Goal: Task Accomplishment & Management: Use online tool/utility

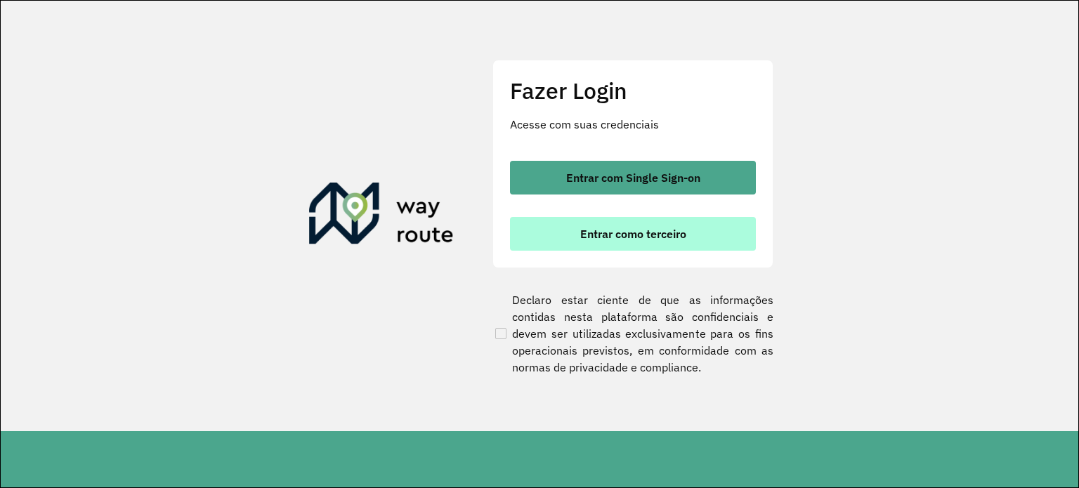
click at [609, 229] on span "Entrar como terceiro" at bounding box center [633, 233] width 106 height 11
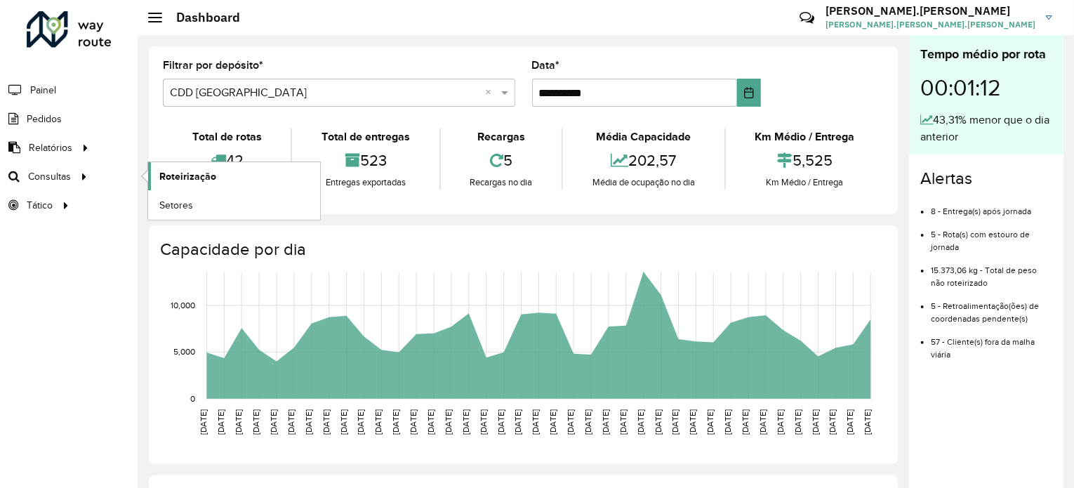
click at [161, 180] on span "Roteirização" at bounding box center [187, 176] width 57 height 15
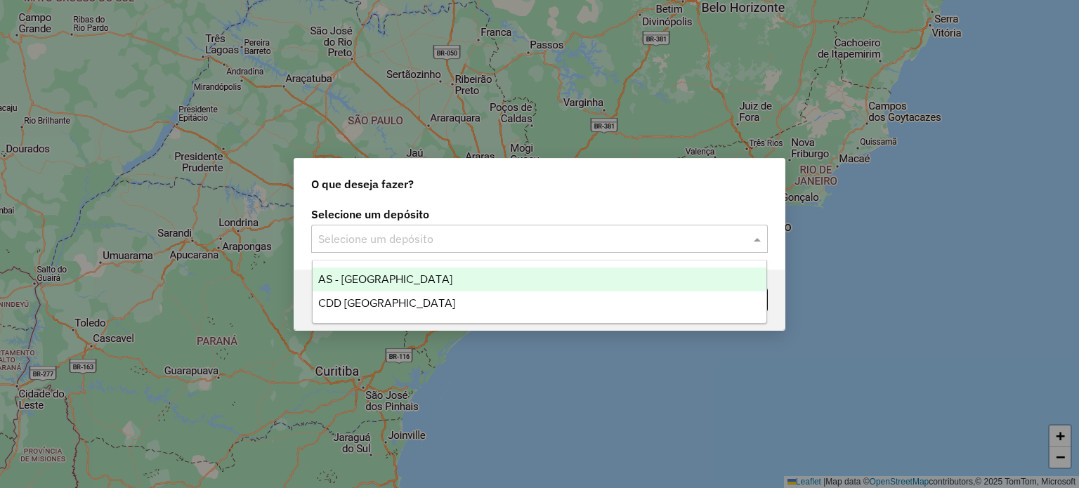
click at [439, 239] on input "text" at bounding box center [525, 239] width 414 height 17
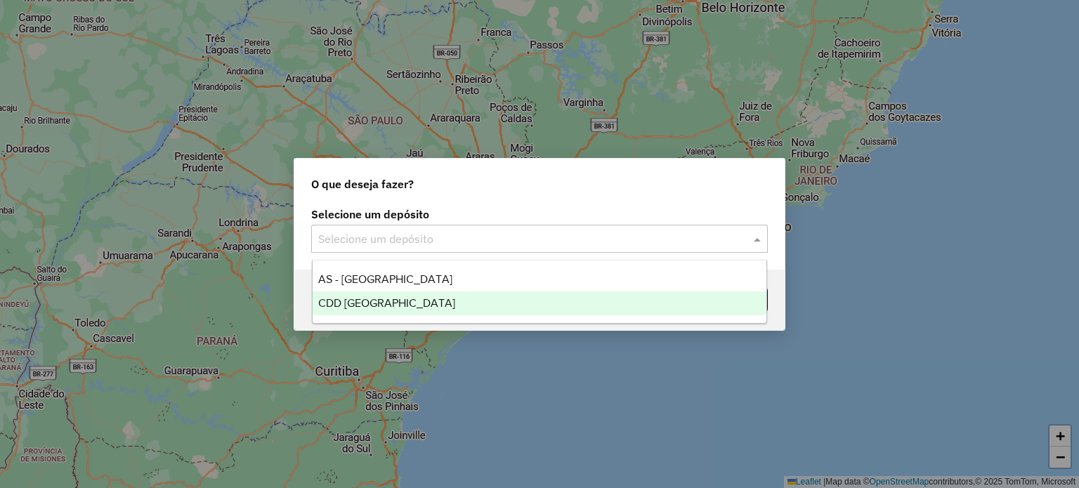
click at [357, 299] on span "CDD [GEOGRAPHIC_DATA]" at bounding box center [386, 303] width 137 height 12
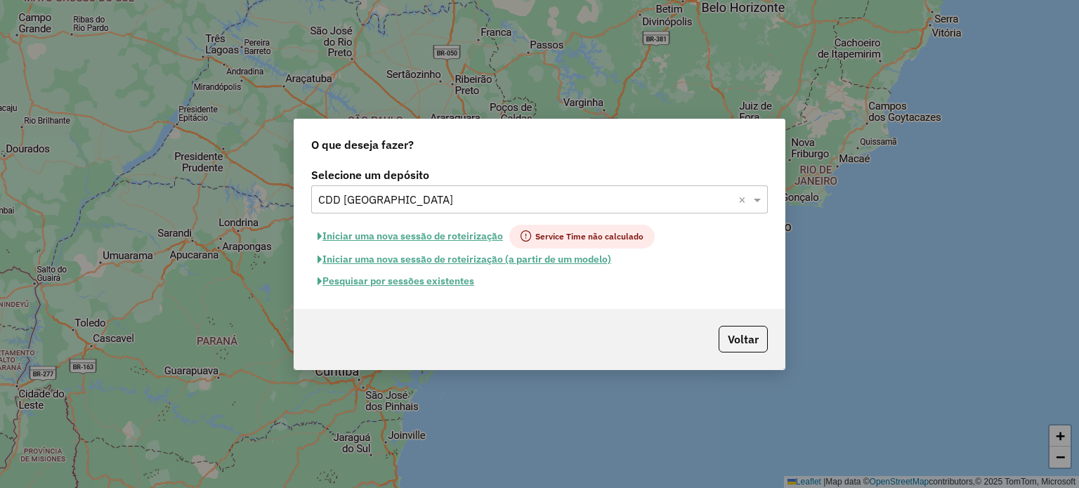
click at [347, 283] on button "Pesquisar por sessões existentes" at bounding box center [395, 281] width 169 height 22
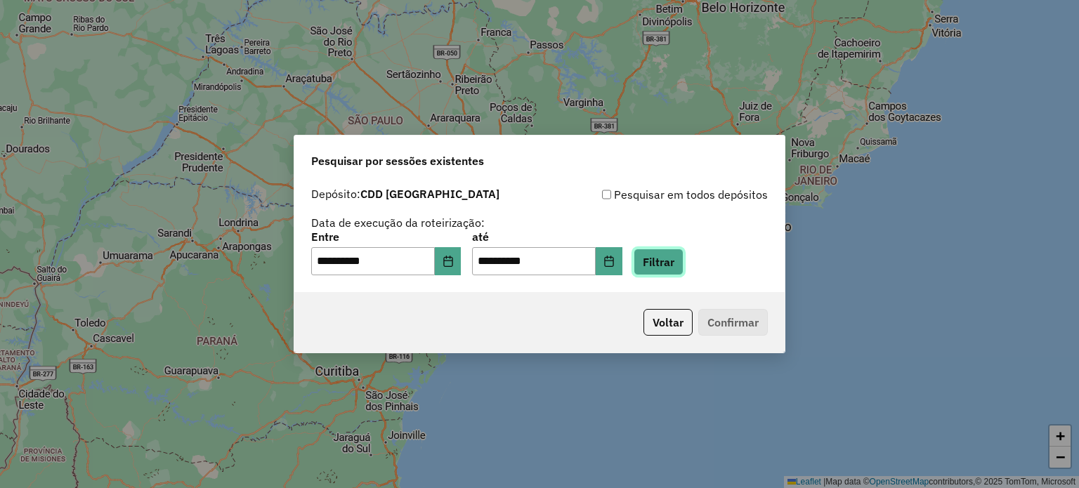
click at [680, 267] on button "Filtrar" at bounding box center [658, 262] width 50 height 27
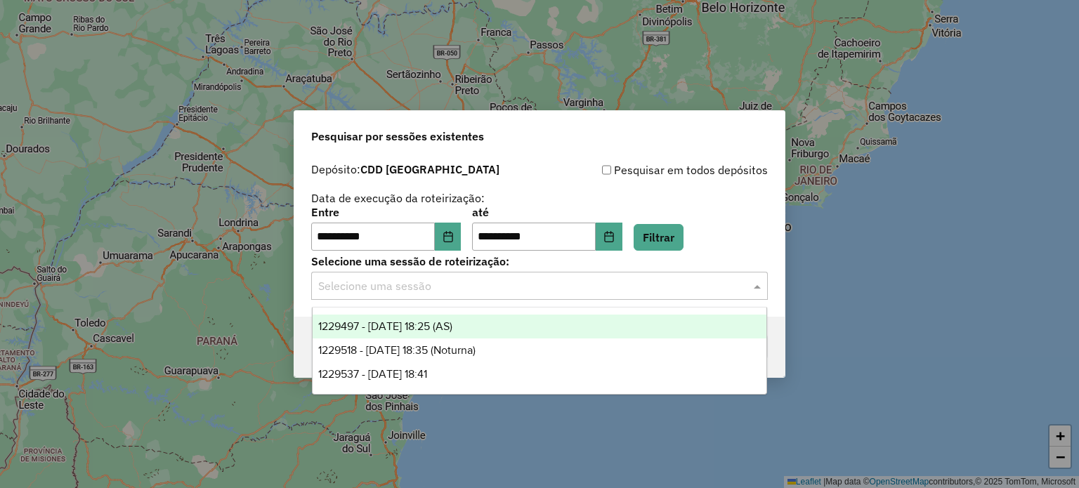
click at [553, 289] on input "text" at bounding box center [525, 286] width 414 height 17
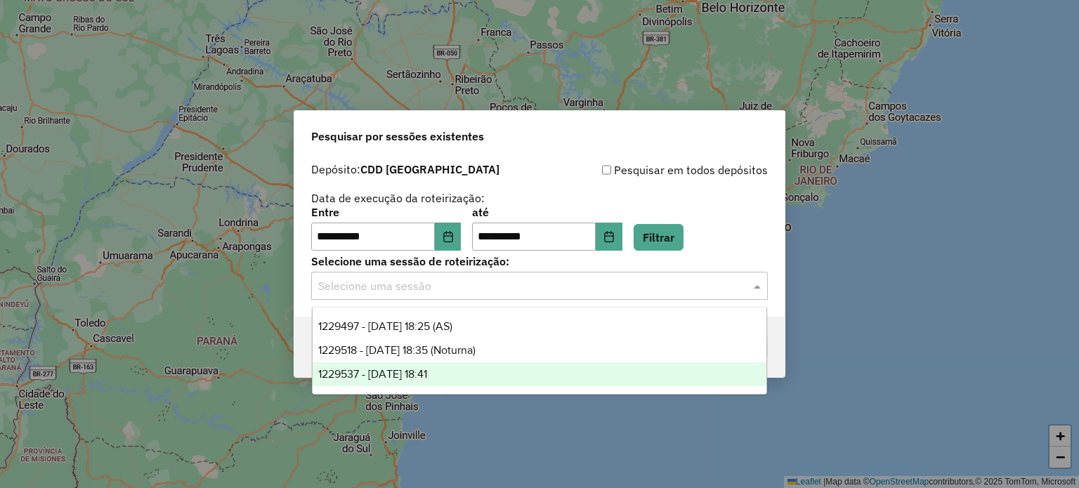
click at [400, 369] on span "1229537 - 14/08/2025 18:41" at bounding box center [372, 374] width 109 height 12
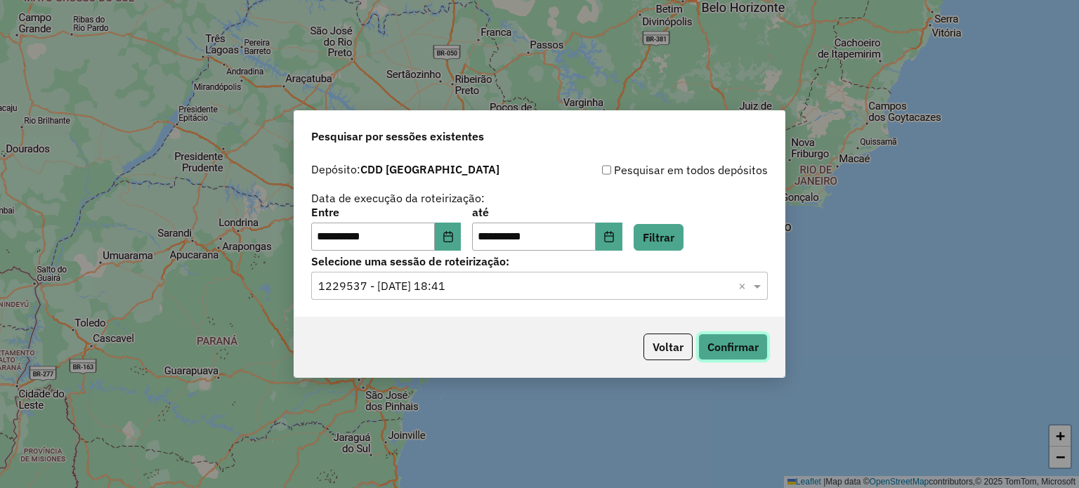
click at [711, 342] on button "Confirmar" at bounding box center [733, 347] width 70 height 27
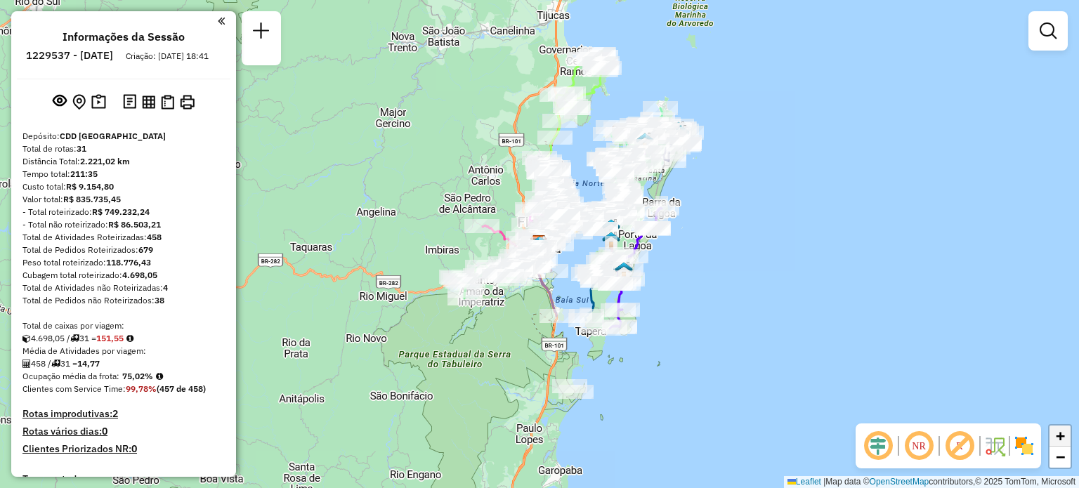
click at [1060, 442] on span "+" at bounding box center [1059, 436] width 9 height 18
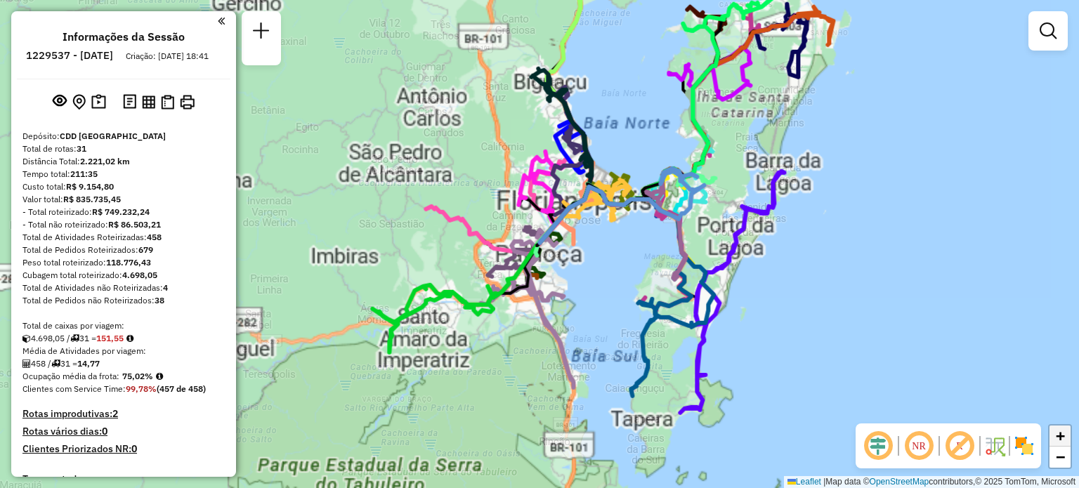
click at [1060, 442] on span "+" at bounding box center [1059, 436] width 9 height 18
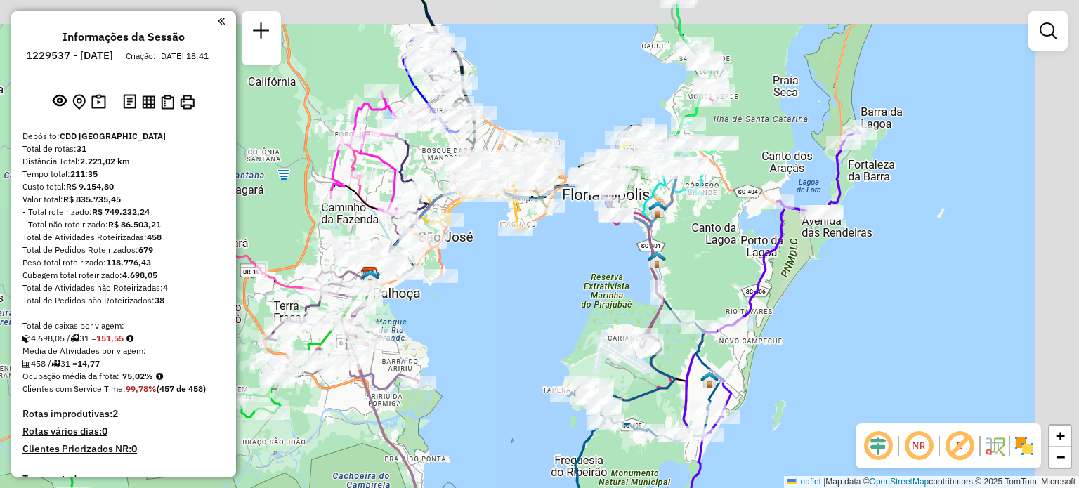
drag, startPoint x: 795, startPoint y: 251, endPoint x: 626, endPoint y: 282, distance: 171.3
click at [626, 282] on div "Janela de atendimento Grade de atendimento Capacidade Transportadoras Veículos …" at bounding box center [539, 244] width 1079 height 488
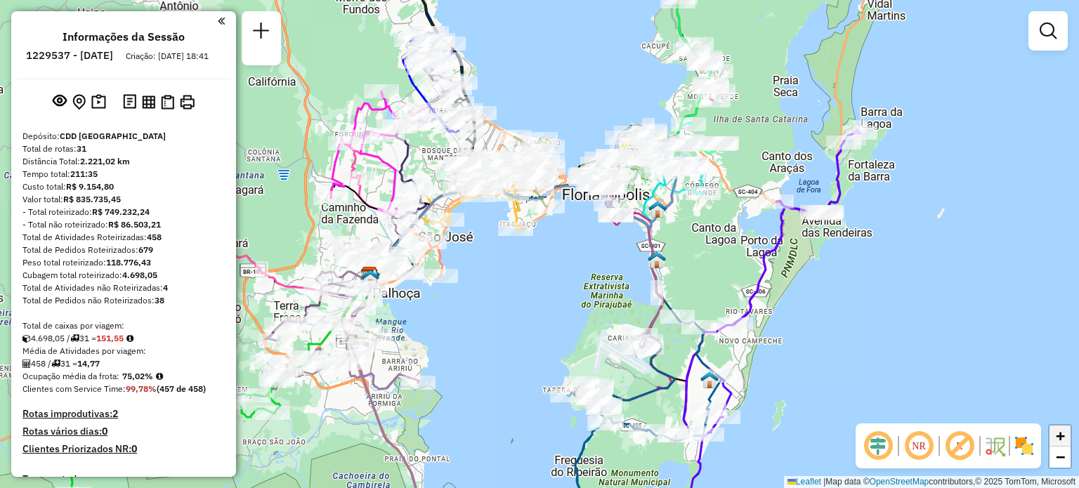
click at [1057, 442] on span "+" at bounding box center [1059, 436] width 9 height 18
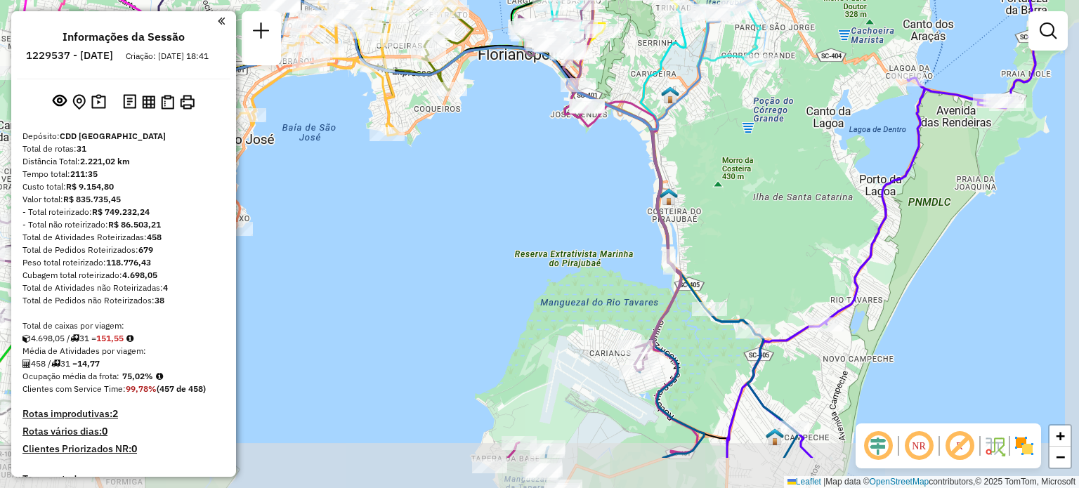
drag, startPoint x: 874, startPoint y: 296, endPoint x: 734, endPoint y: 246, distance: 148.4
click at [746, 230] on div "Janela de atendimento Grade de atendimento Capacidade Transportadoras Veículos …" at bounding box center [539, 244] width 1079 height 488
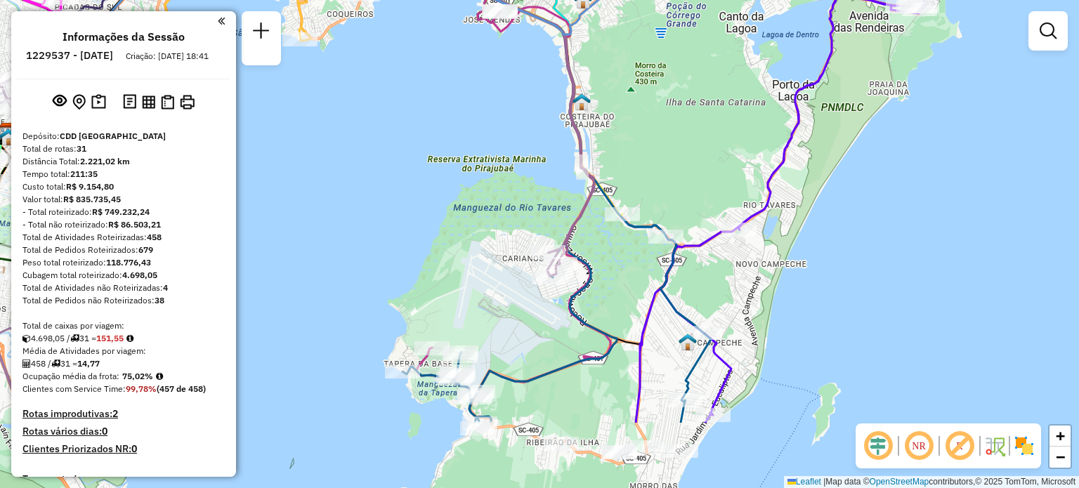
drag, startPoint x: 663, startPoint y: 381, endPoint x: 607, endPoint y: 267, distance: 127.5
click at [607, 267] on div "Janela de atendimento Grade de atendimento Capacidade Transportadoras Veículos …" at bounding box center [539, 244] width 1079 height 488
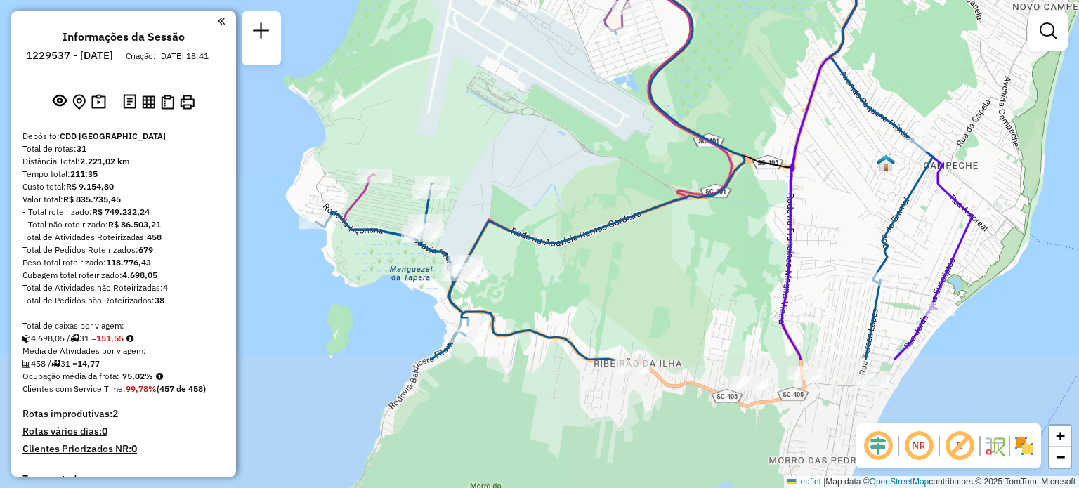
drag, startPoint x: 522, startPoint y: 349, endPoint x: 460, endPoint y: 169, distance: 190.8
click at [460, 169] on div "Janela de atendimento Grade de atendimento Capacidade Transportadoras Veículos …" at bounding box center [539, 244] width 1079 height 488
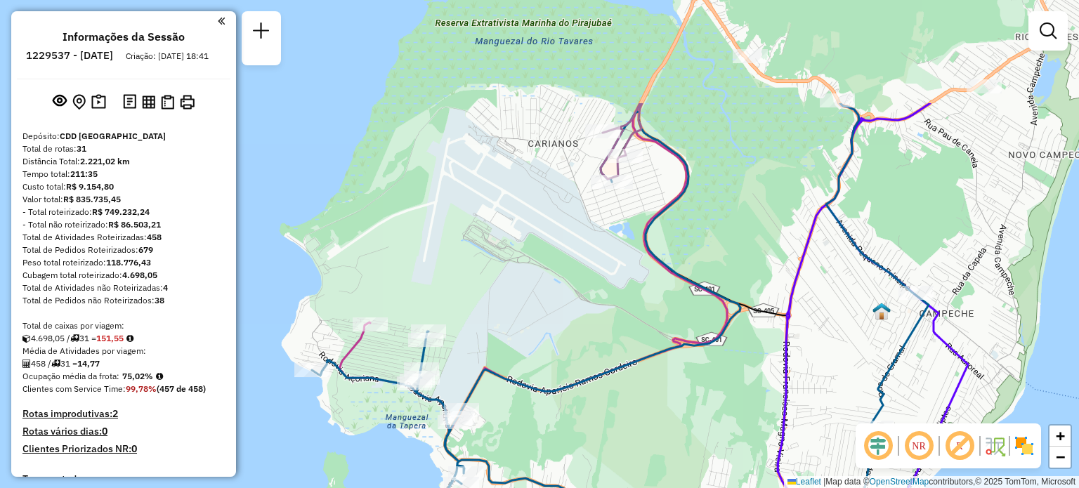
drag, startPoint x: 487, startPoint y: 136, endPoint x: 485, endPoint y: 289, distance: 152.4
click at [485, 289] on div "Janela de atendimento Grade de atendimento Capacidade Transportadoras Veículos …" at bounding box center [539, 244] width 1079 height 488
click at [1060, 454] on span "−" at bounding box center [1059, 457] width 9 height 18
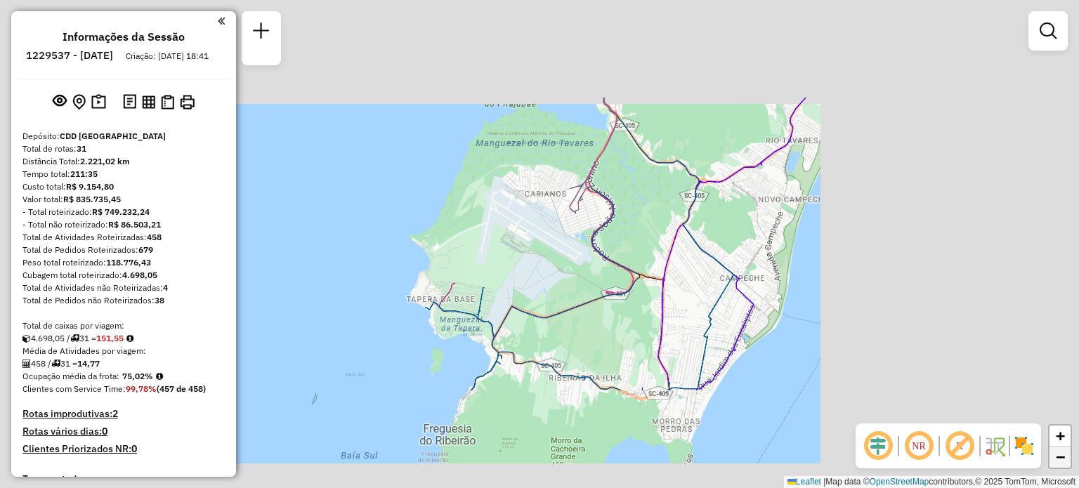
click at [1060, 454] on span "−" at bounding box center [1059, 457] width 9 height 18
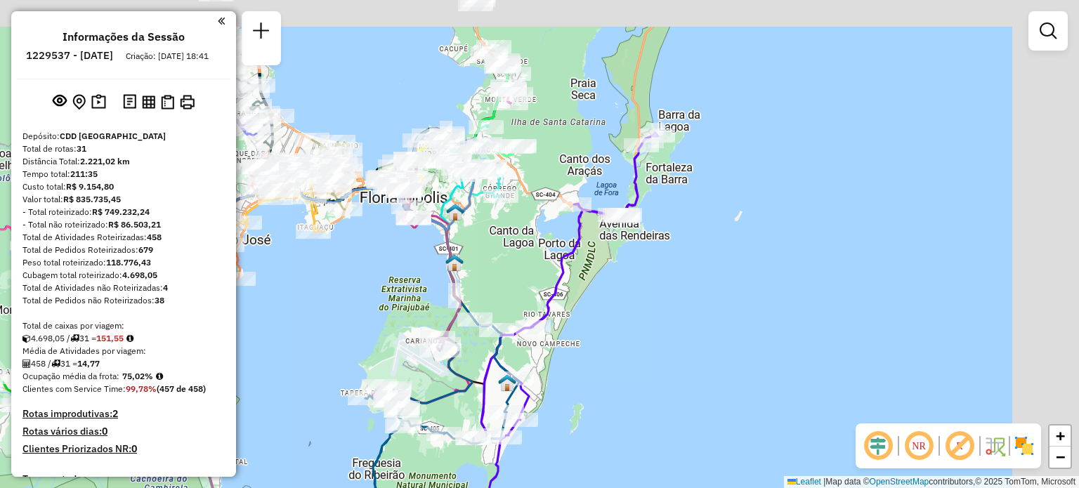
drag, startPoint x: 770, startPoint y: 188, endPoint x: 610, endPoint y: 404, distance: 268.1
click at [610, 404] on div "Janela de atendimento Grade de atendimento Capacidade Transportadoras Veículos …" at bounding box center [539, 244] width 1079 height 488
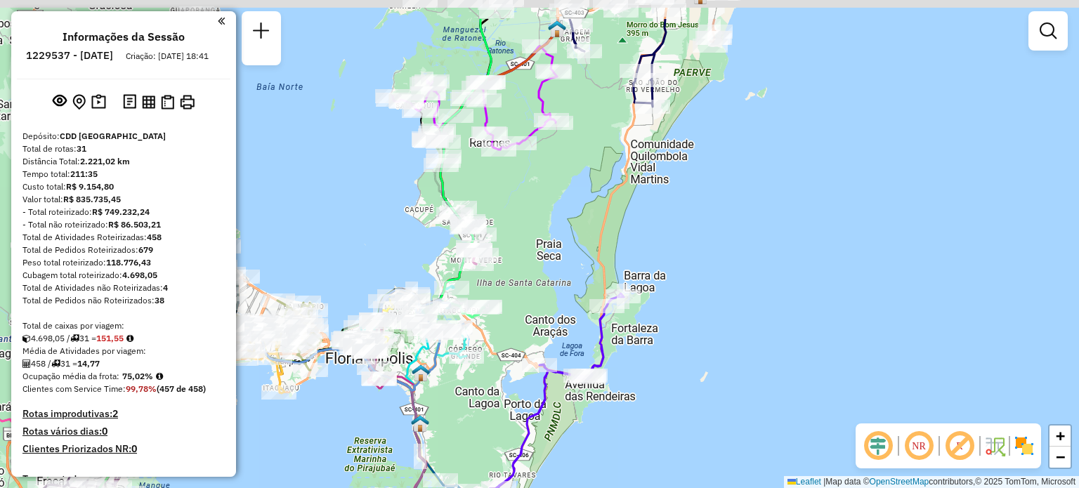
drag, startPoint x: 556, startPoint y: 101, endPoint x: 564, endPoint y: 169, distance: 67.9
click at [564, 169] on div "Janela de atendimento Grade de atendimento Capacidade Transportadoras Veículos …" at bounding box center [539, 244] width 1079 height 488
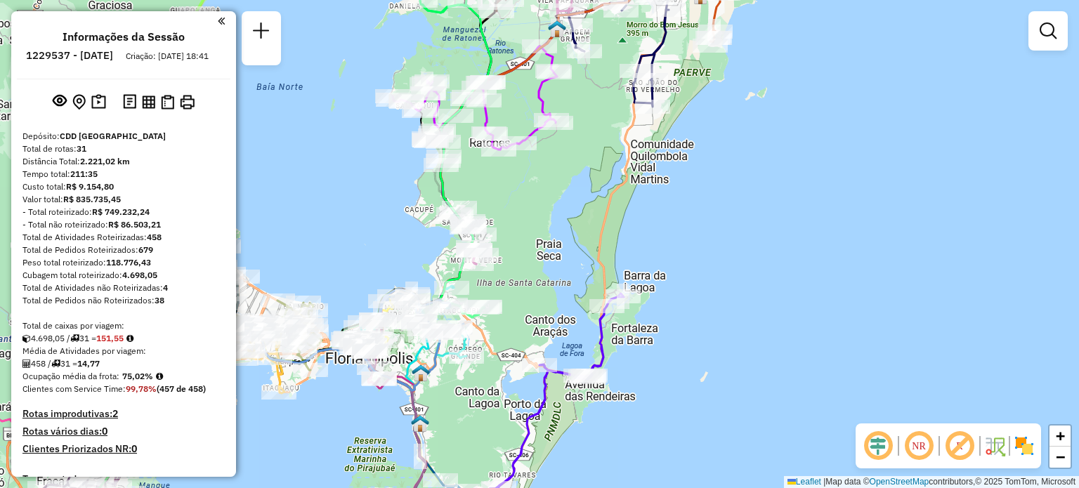
click at [466, 162] on div "Rota 2 - Placa ENN1089 05029494 - VALDEVINO EUGENIO GO Janela de atendimento Gr…" at bounding box center [539, 244] width 1079 height 488
select select "**********"
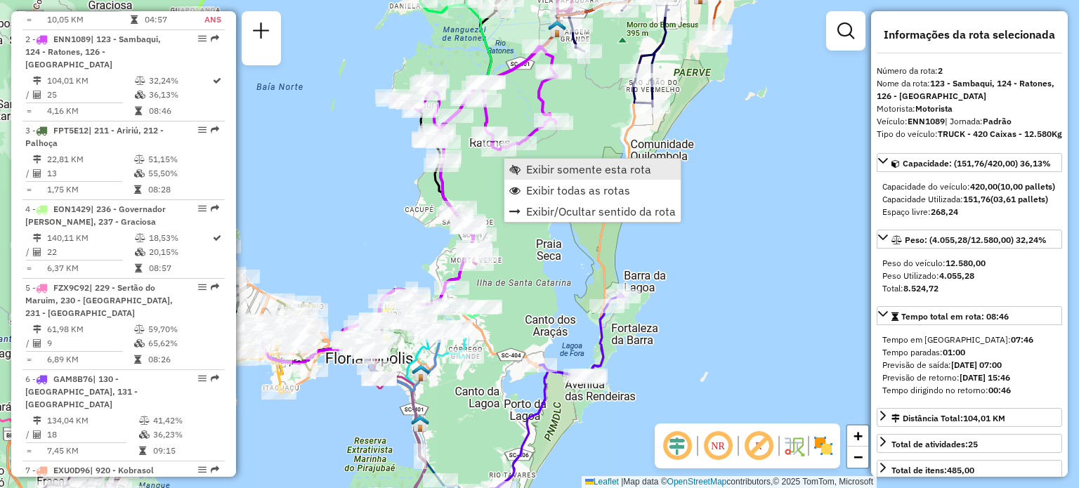
scroll to position [624, 0]
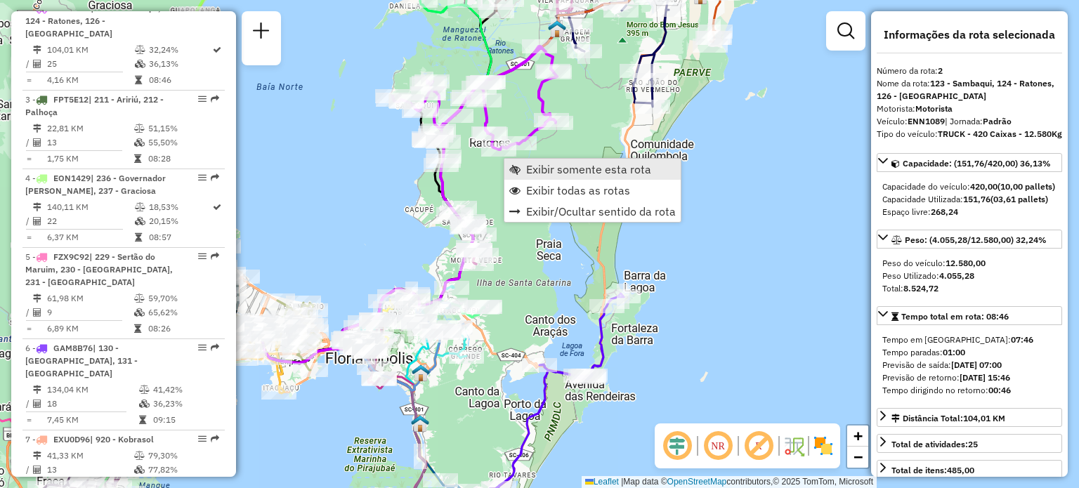
click at [522, 166] on link "Exibir somente esta rota" at bounding box center [592, 169] width 176 height 21
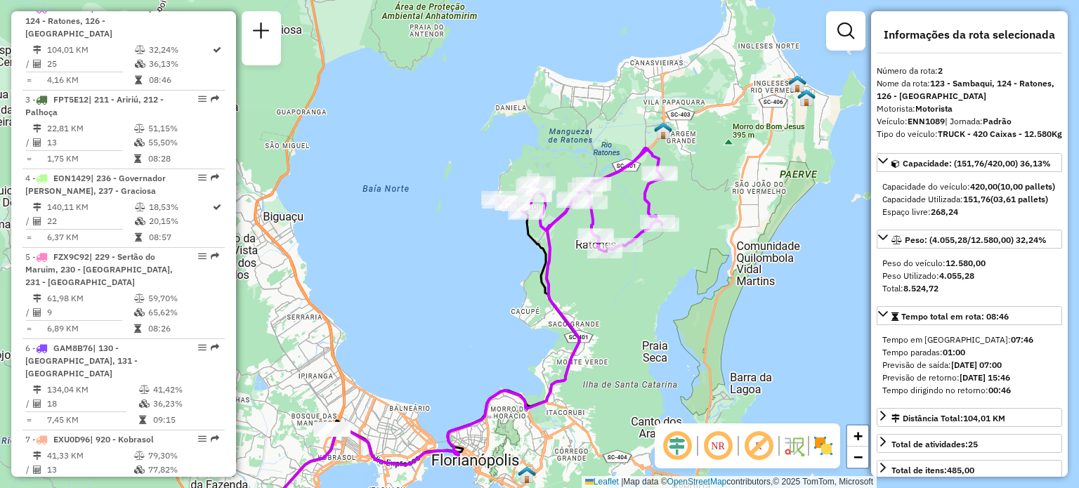
drag, startPoint x: 711, startPoint y: 81, endPoint x: 621, endPoint y: 185, distance: 137.3
click at [621, 185] on div "Janela de atendimento Grade de atendimento Capacidade Transportadoras Veículos …" at bounding box center [539, 244] width 1079 height 488
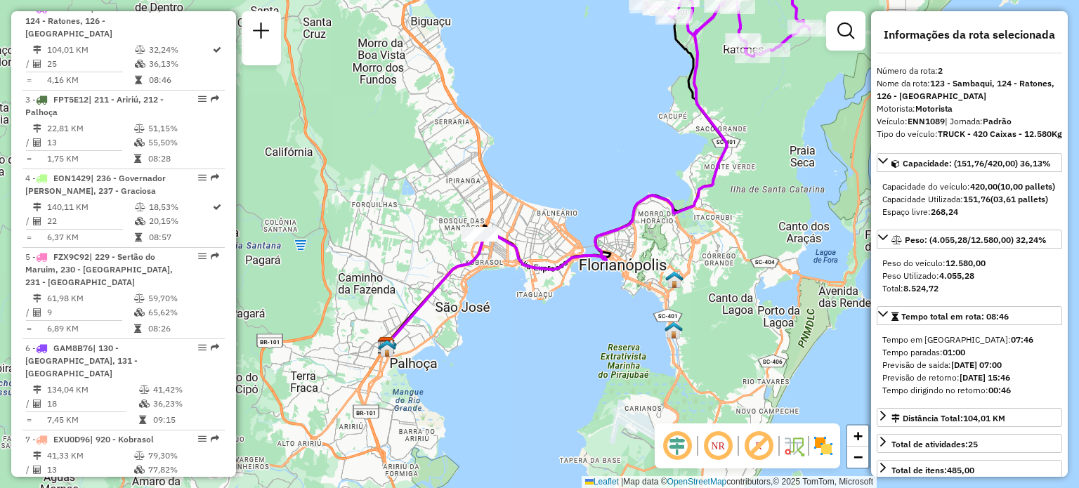
drag, startPoint x: 507, startPoint y: 390, endPoint x: 654, endPoint y: 195, distance: 244.6
click at [654, 195] on icon at bounding box center [558, 174] width 338 height 336
click at [855, 465] on span "−" at bounding box center [857, 457] width 9 height 18
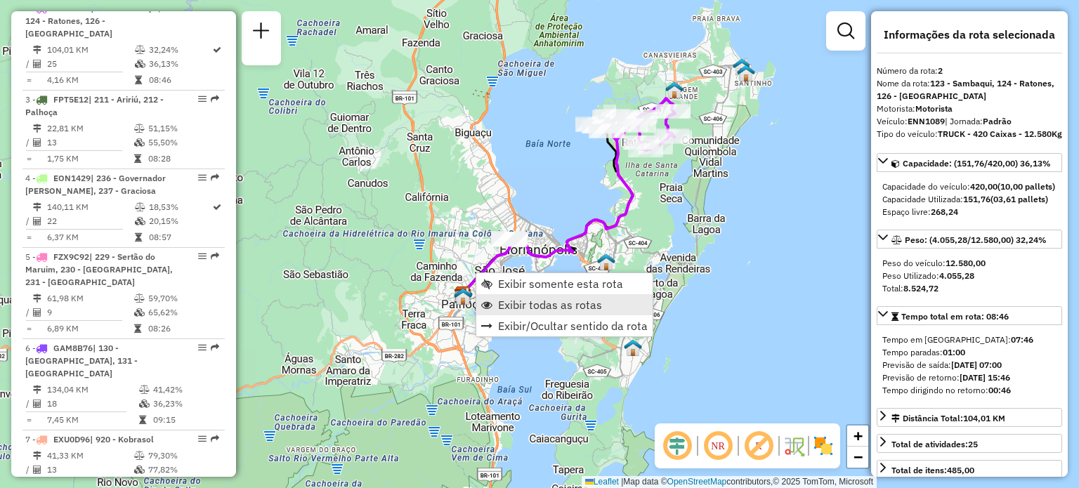
click at [536, 313] on link "Exibir todas as rotas" at bounding box center [564, 304] width 176 height 21
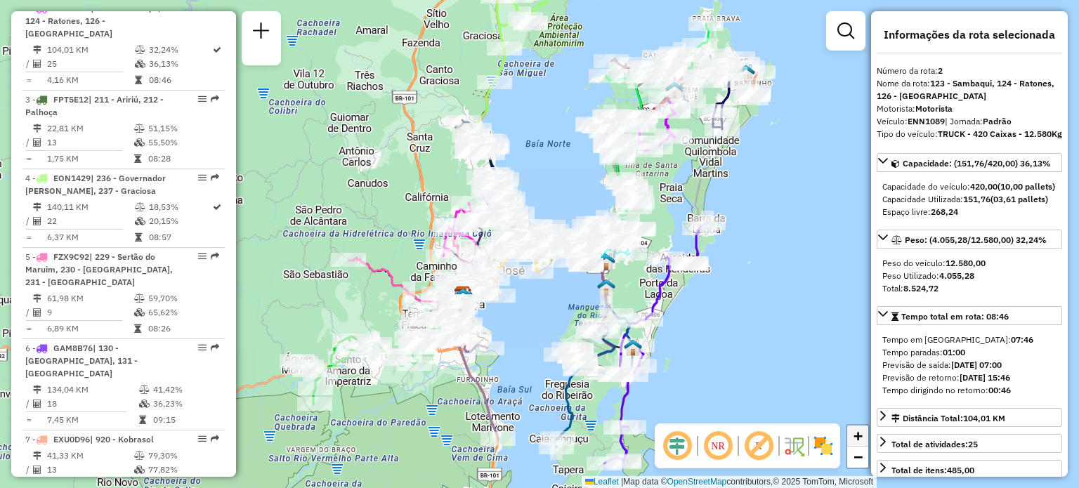
click at [855, 428] on span "+" at bounding box center [857, 436] width 9 height 18
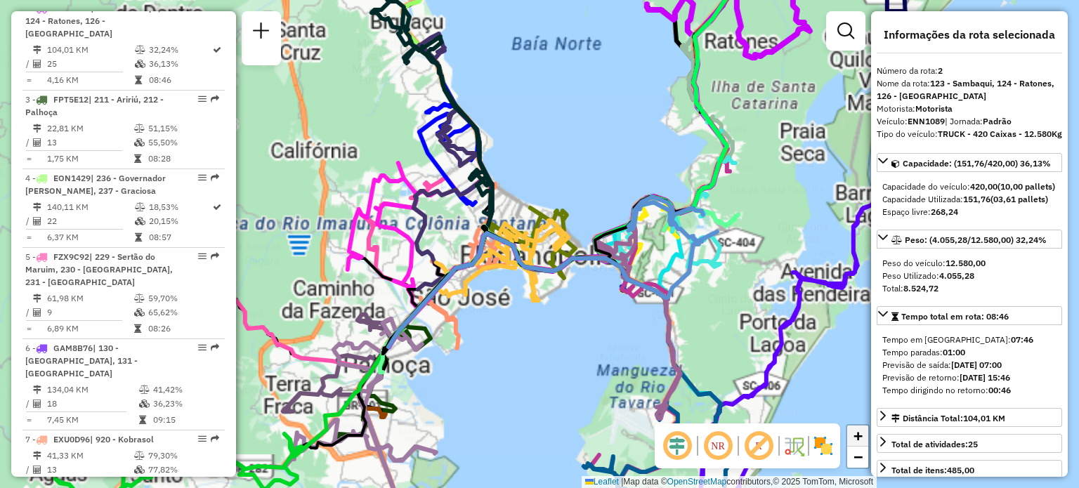
click at [855, 428] on span "+" at bounding box center [857, 436] width 9 height 18
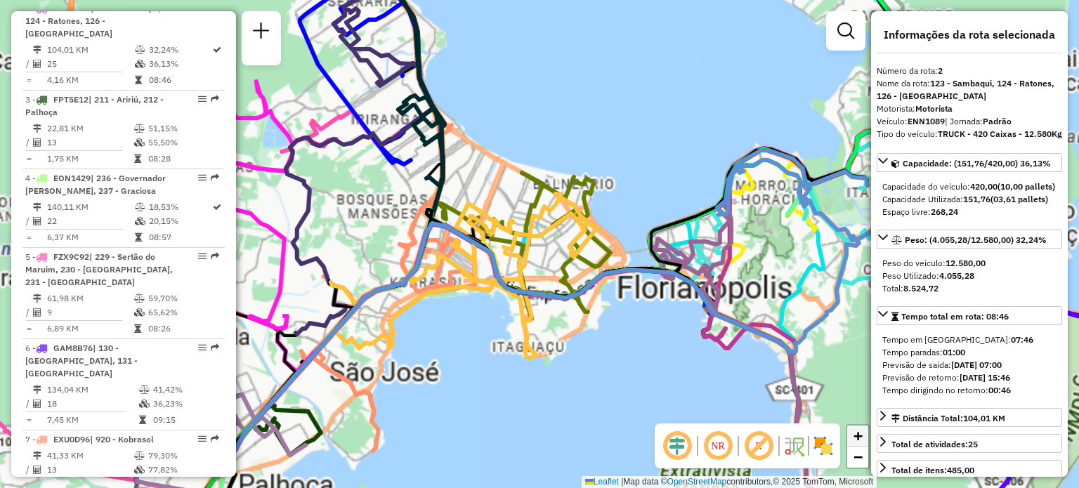
click at [855, 428] on span "+" at bounding box center [857, 436] width 9 height 18
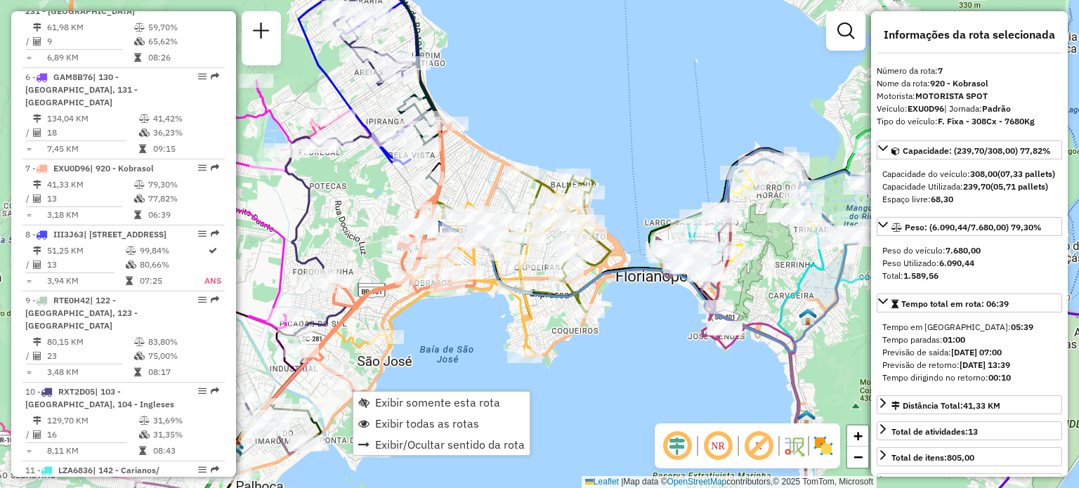
scroll to position [1042, 0]
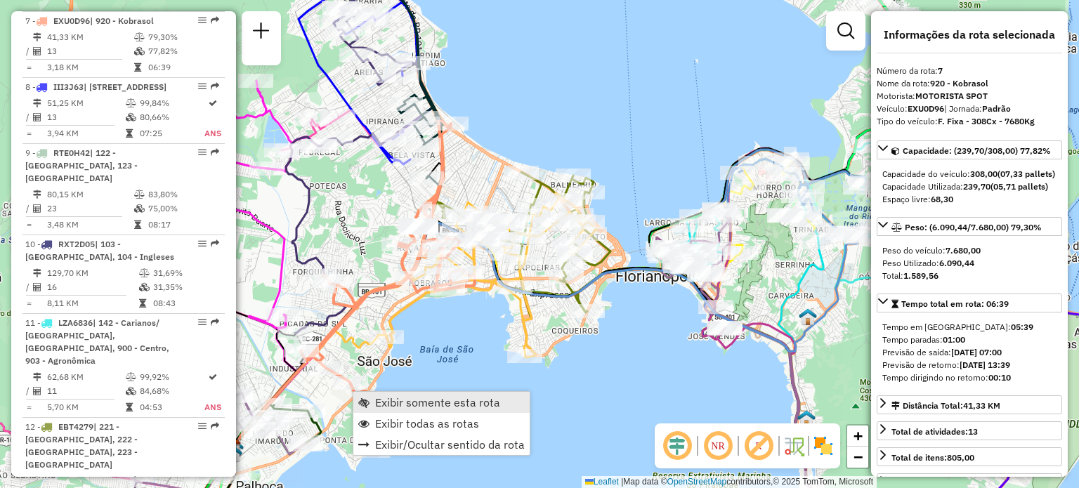
click at [386, 408] on span "Exibir somente esta rota" at bounding box center [437, 402] width 125 height 11
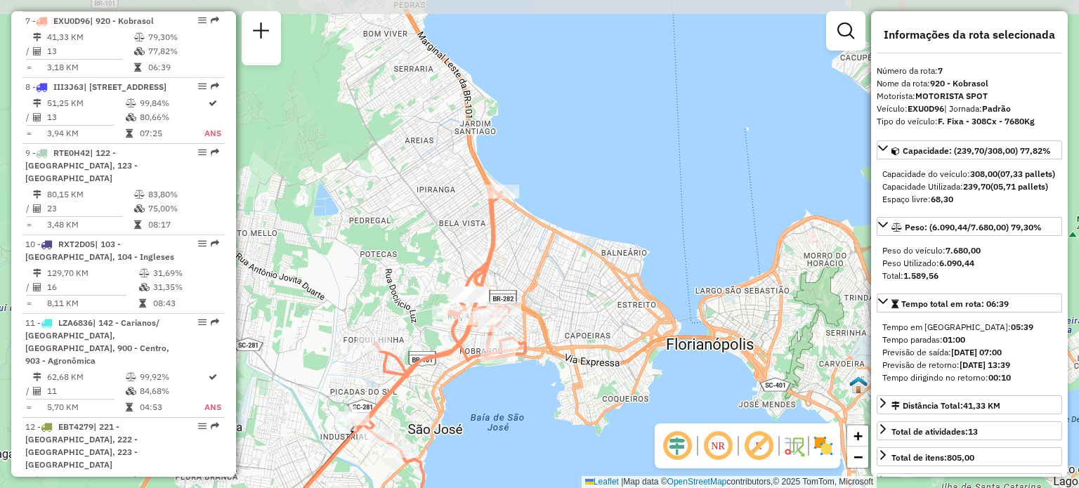
drag, startPoint x: 581, startPoint y: 162, endPoint x: 442, endPoint y: 277, distance: 181.1
click at [442, 277] on div "Janela de atendimento Grade de atendimento Capacidade Transportadoras Veículos …" at bounding box center [539, 244] width 1079 height 488
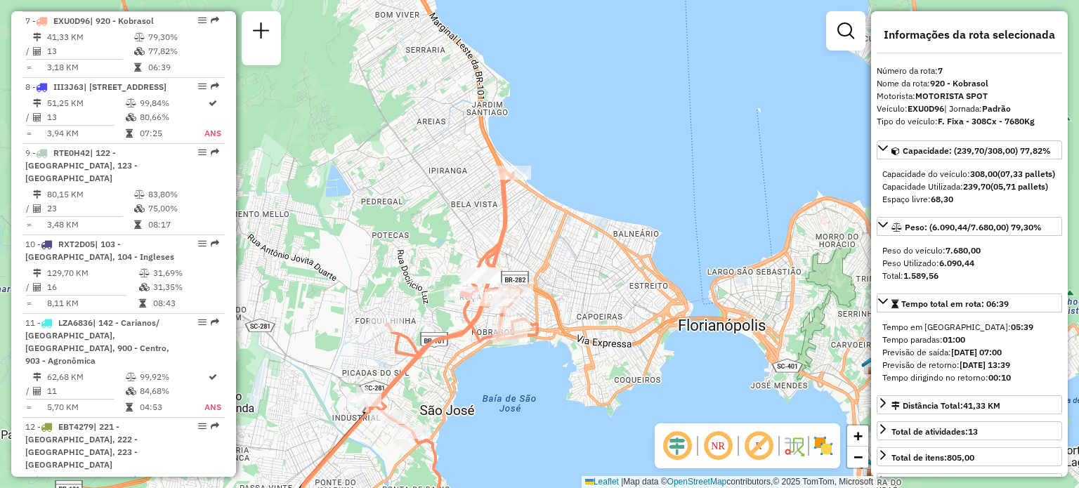
drag, startPoint x: 489, startPoint y: 285, endPoint x: 503, endPoint y: 261, distance: 28.7
click at [503, 261] on icon at bounding box center [450, 335] width 174 height 330
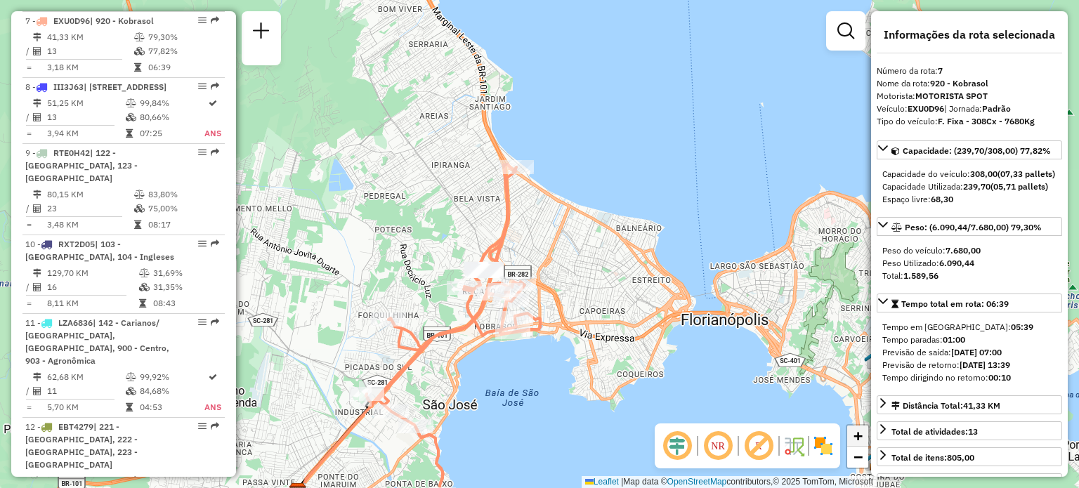
click at [848, 436] on link "+" at bounding box center [857, 436] width 21 height 21
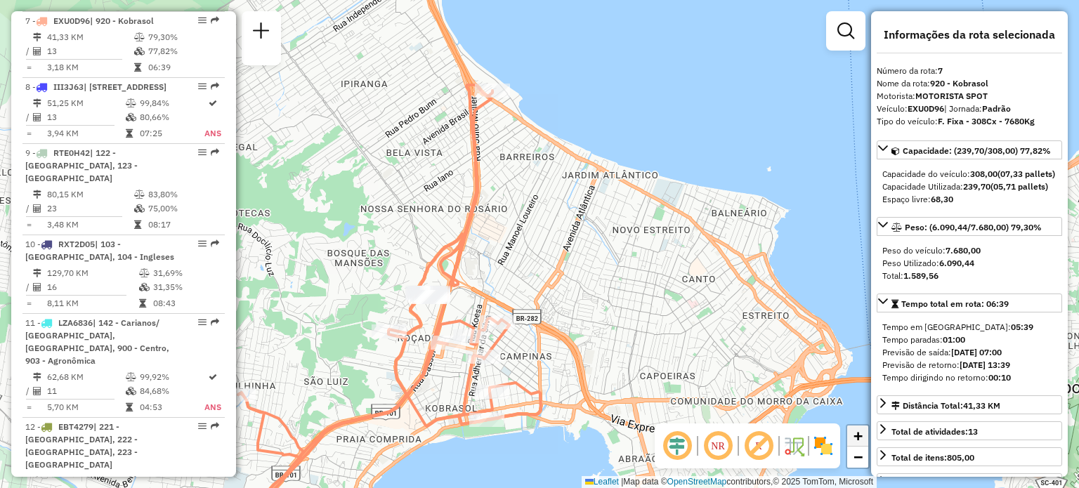
click at [848, 436] on link "+" at bounding box center [857, 436] width 21 height 21
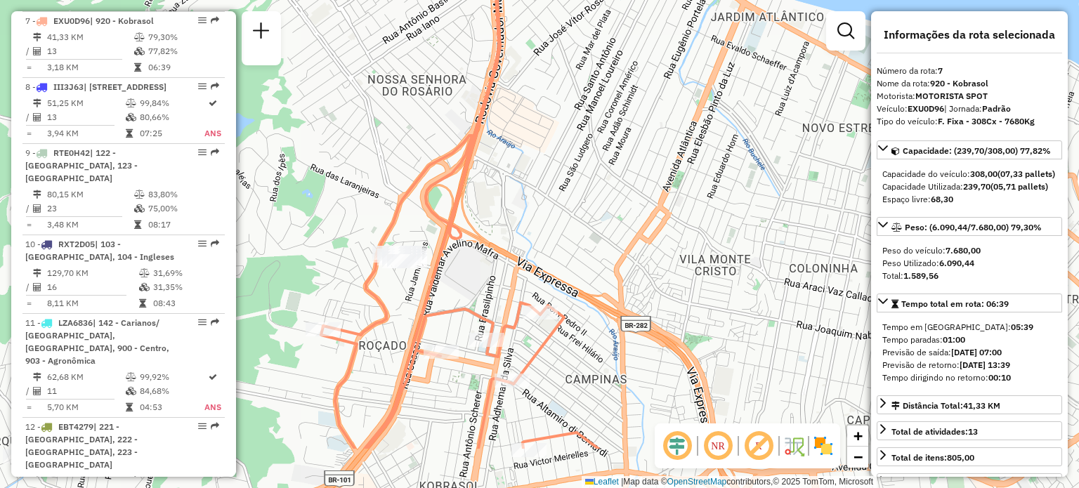
drag, startPoint x: 498, startPoint y: 301, endPoint x: 580, endPoint y: 217, distance: 117.7
click at [580, 217] on div "Janela de atendimento Grade de atendimento Capacidade Transportadoras Veículos …" at bounding box center [539, 244] width 1079 height 488
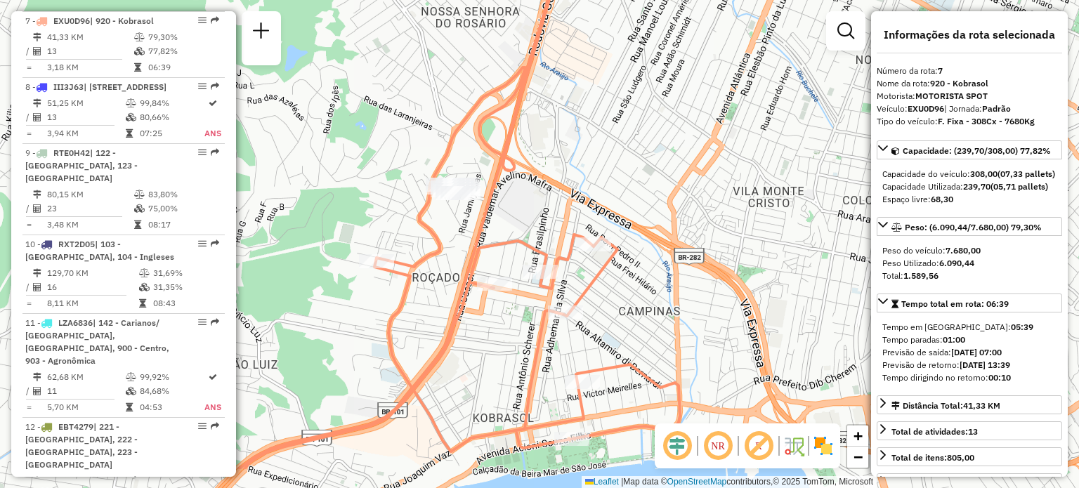
drag, startPoint x: 385, startPoint y: 336, endPoint x: 438, endPoint y: 268, distance: 86.5
click at [438, 268] on div "Janela de atendimento Grade de atendimento Capacidade Transportadoras Veículos …" at bounding box center [539, 244] width 1079 height 488
click at [715, 441] on em at bounding box center [718, 446] width 34 height 34
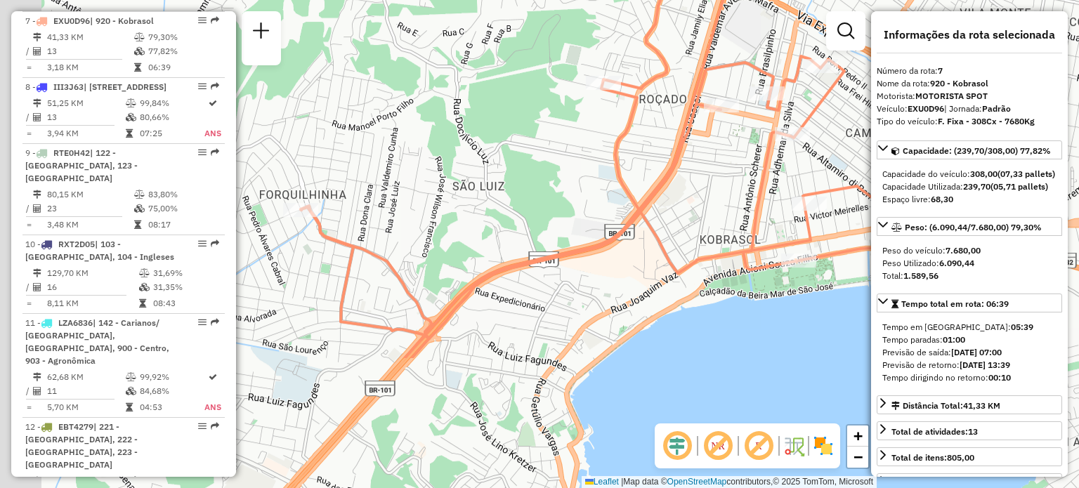
drag, startPoint x: 420, startPoint y: 352, endPoint x: 702, endPoint y: 129, distance: 358.9
click at [702, 129] on div "Janela de atendimento Grade de atendimento Capacidade Transportadoras Veículos …" at bounding box center [539, 244] width 1079 height 488
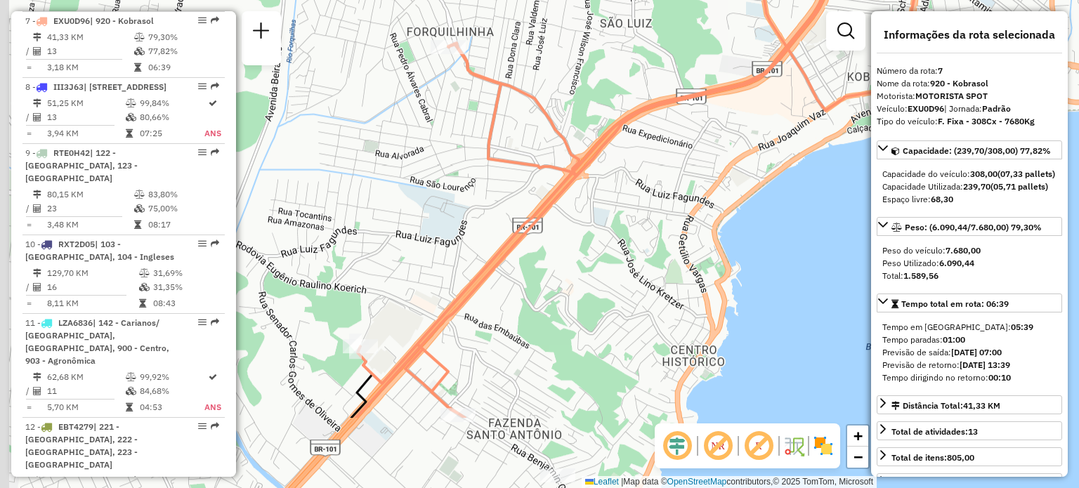
drag, startPoint x: 458, startPoint y: 291, endPoint x: 589, endPoint y: 129, distance: 208.7
click at [589, 129] on icon at bounding box center [705, 125] width 697 height 586
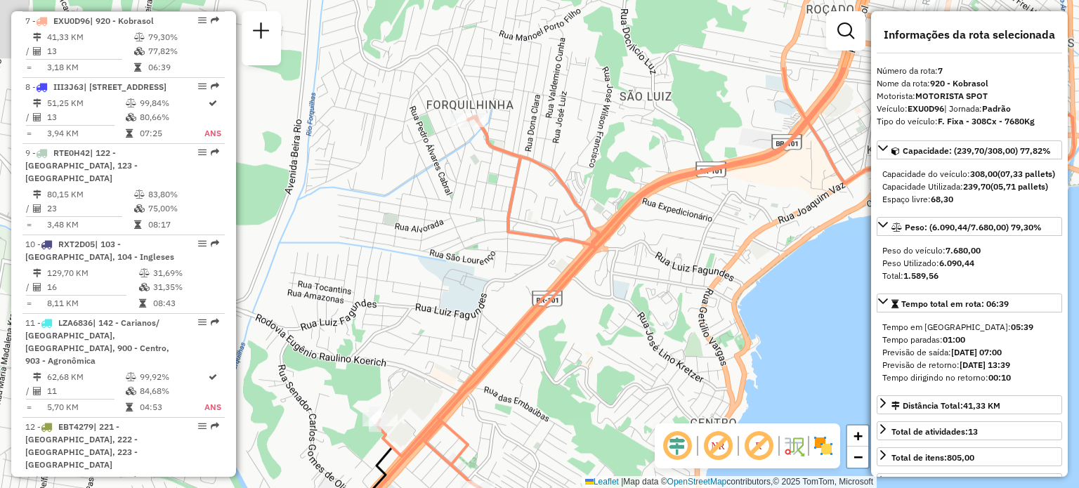
drag, startPoint x: 471, startPoint y: 134, endPoint x: 452, endPoint y: 251, distance: 118.8
click at [452, 251] on div "Janela de atendimento Grade de atendimento Capacidade Transportadoras Veículos …" at bounding box center [539, 244] width 1079 height 488
click at [468, 128] on div at bounding box center [467, 121] width 35 height 14
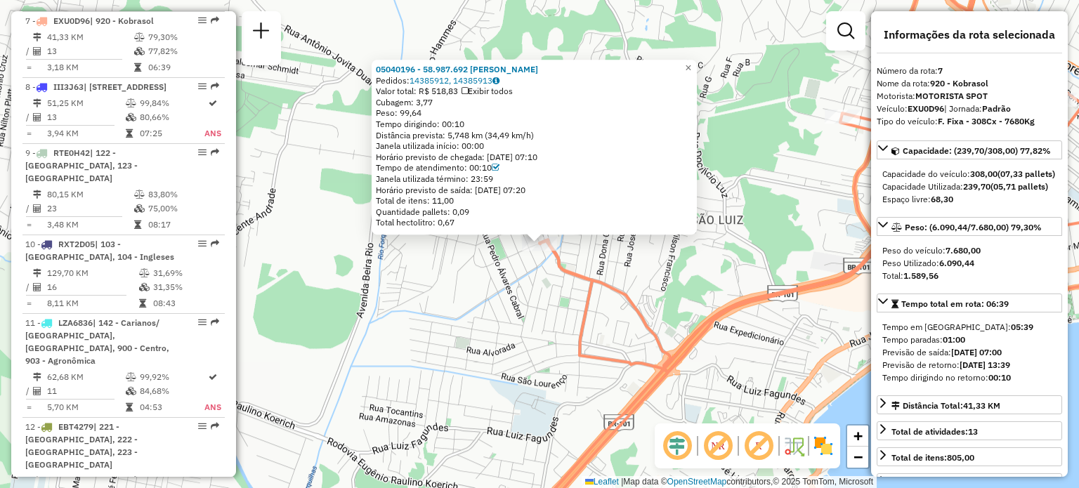
click at [352, 300] on div "05040196 - 58.987.692 GABRIEL BITTENCOURT MACHADO Pedidos: 14385912, 14385913 V…" at bounding box center [539, 244] width 1079 height 488
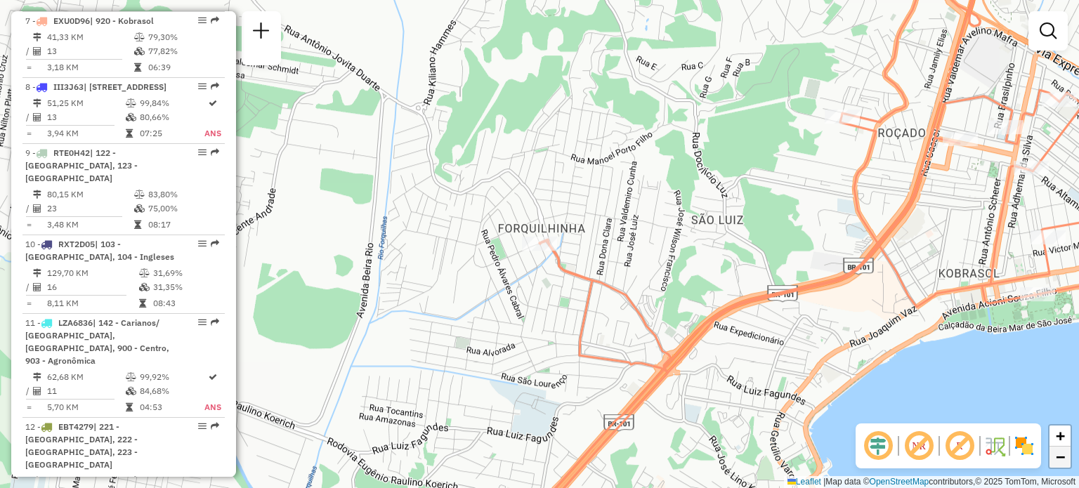
click at [1053, 466] on link "−" at bounding box center [1059, 457] width 21 height 21
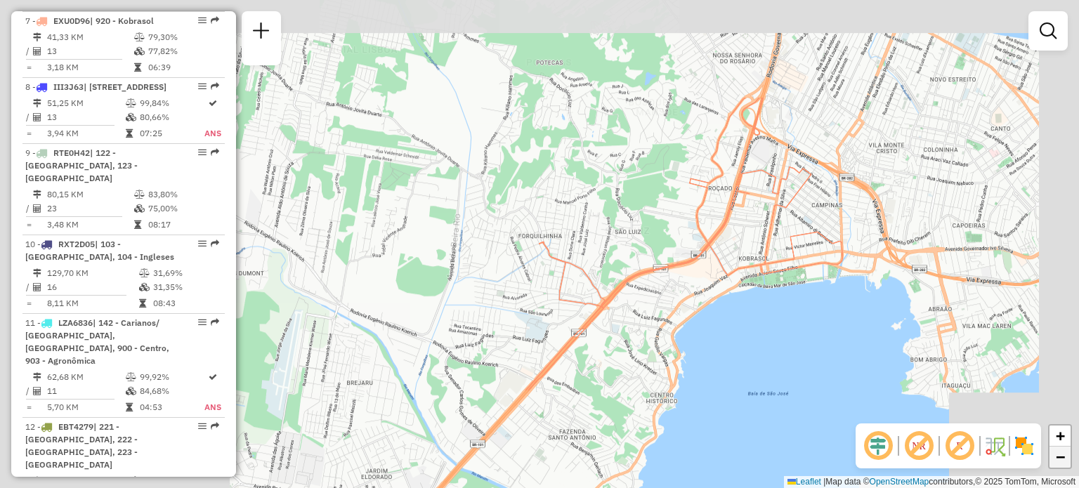
click at [1053, 466] on link "−" at bounding box center [1059, 457] width 21 height 21
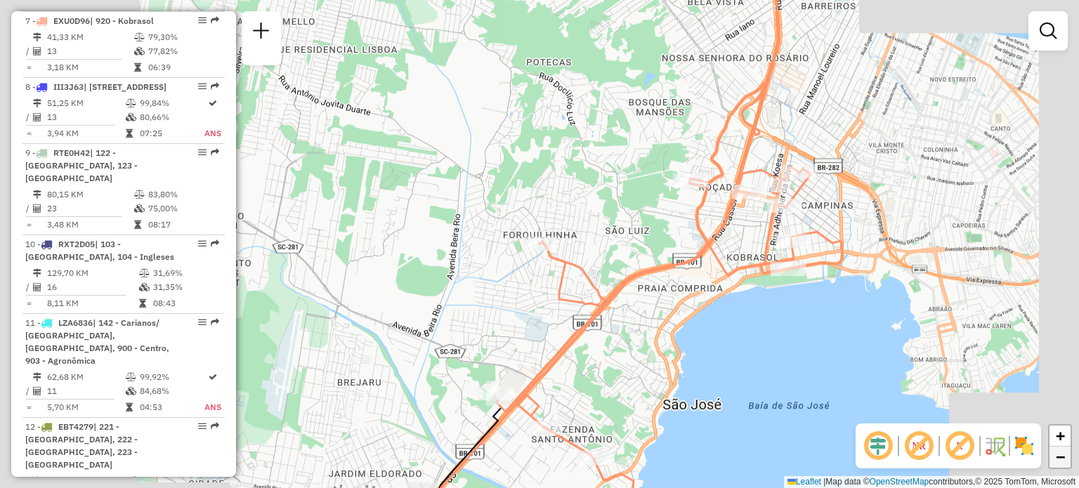
click at [1053, 466] on link "−" at bounding box center [1059, 457] width 21 height 21
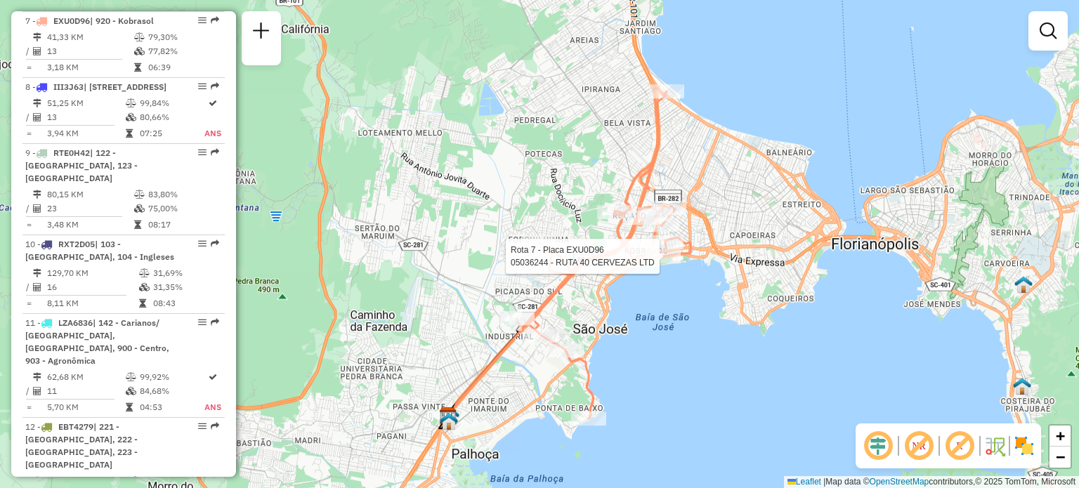
select select "**********"
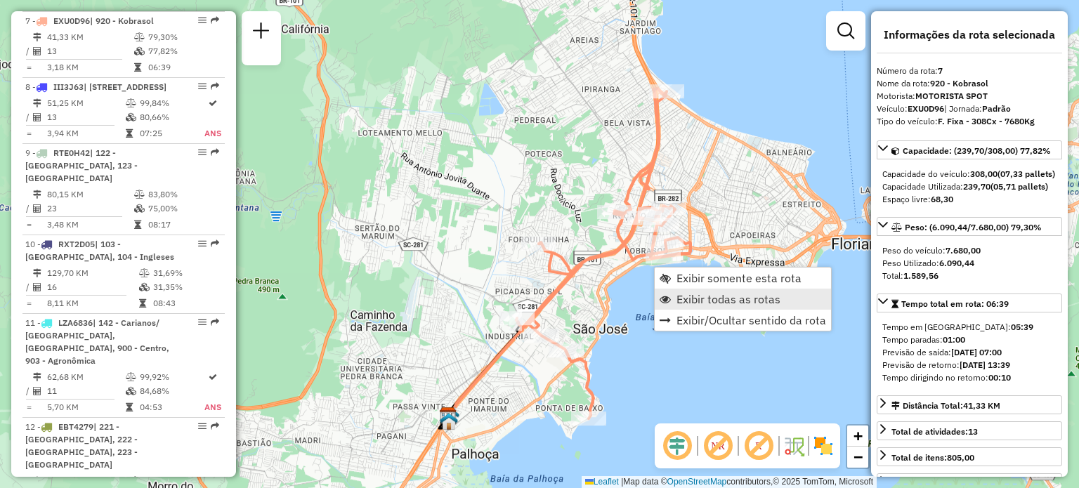
click at [677, 299] on span "Exibir todas as rotas" at bounding box center [728, 299] width 104 height 11
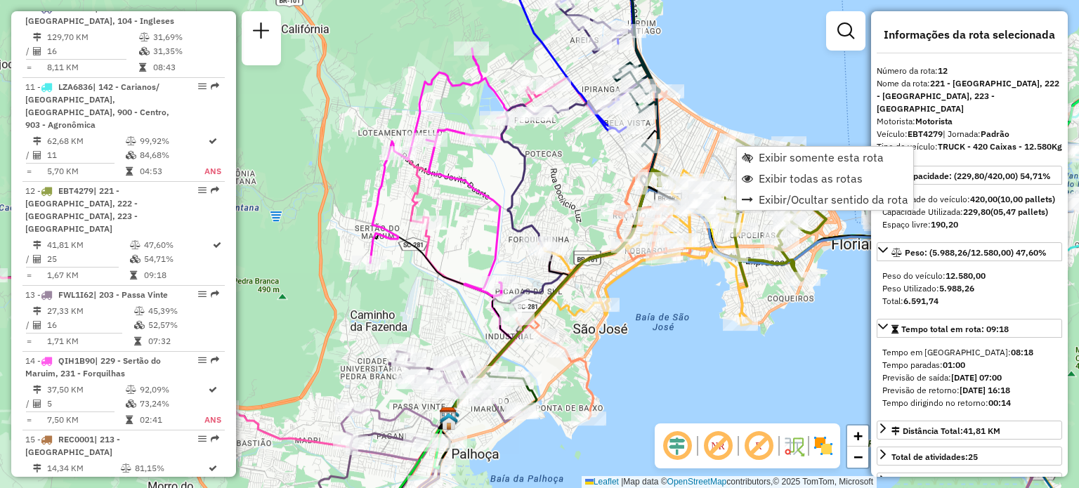
scroll to position [1435, 0]
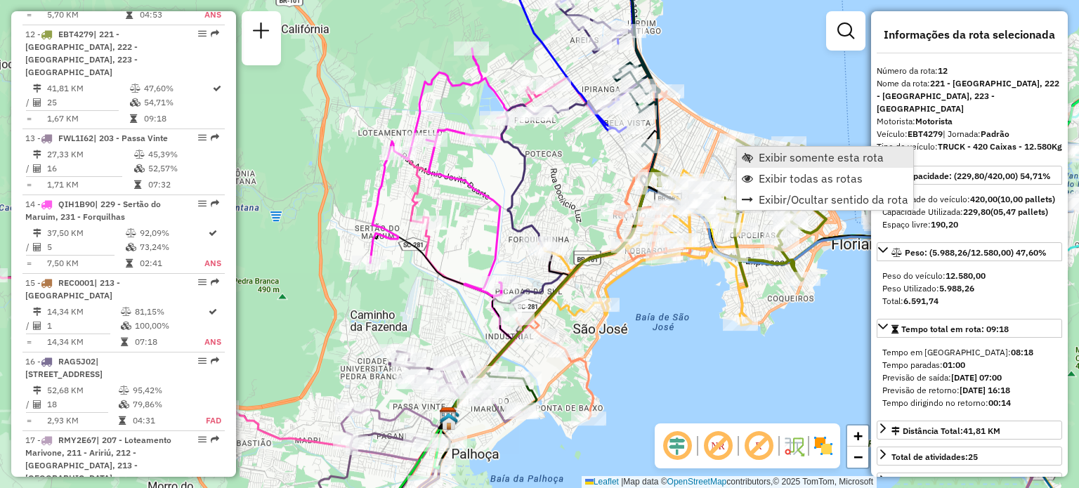
click at [756, 150] on link "Exibir somente esta rota" at bounding box center [825, 157] width 176 height 21
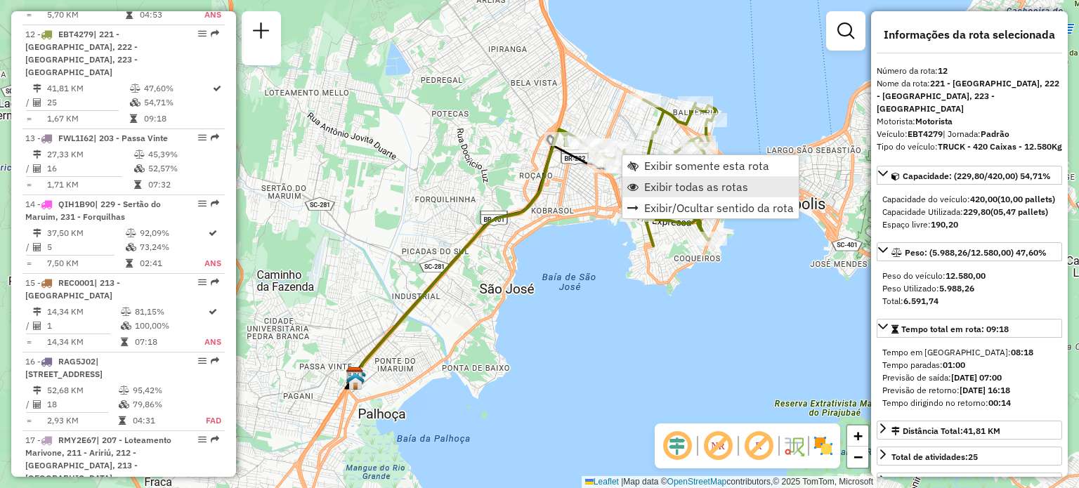
click at [635, 186] on span "Exibir todas as rotas" at bounding box center [632, 186] width 11 height 11
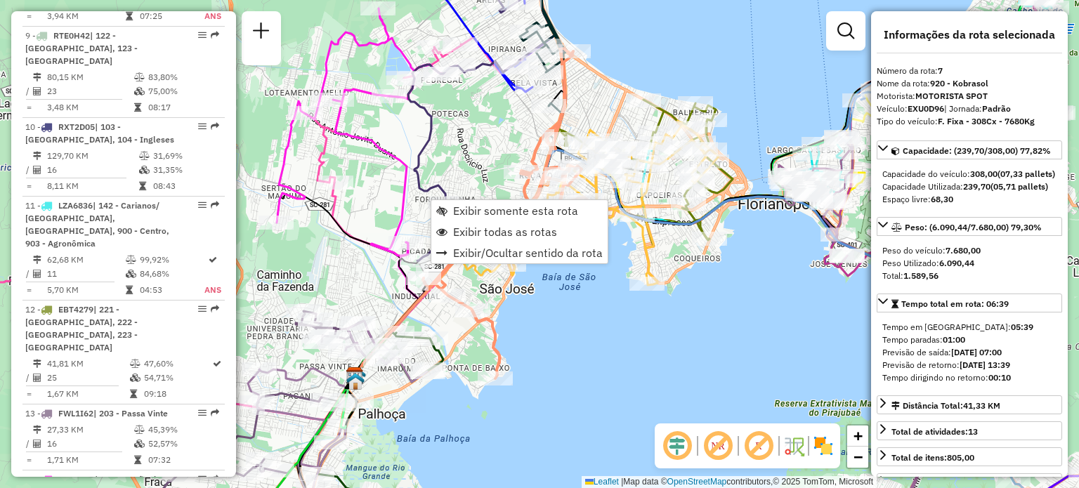
scroll to position [1042, 0]
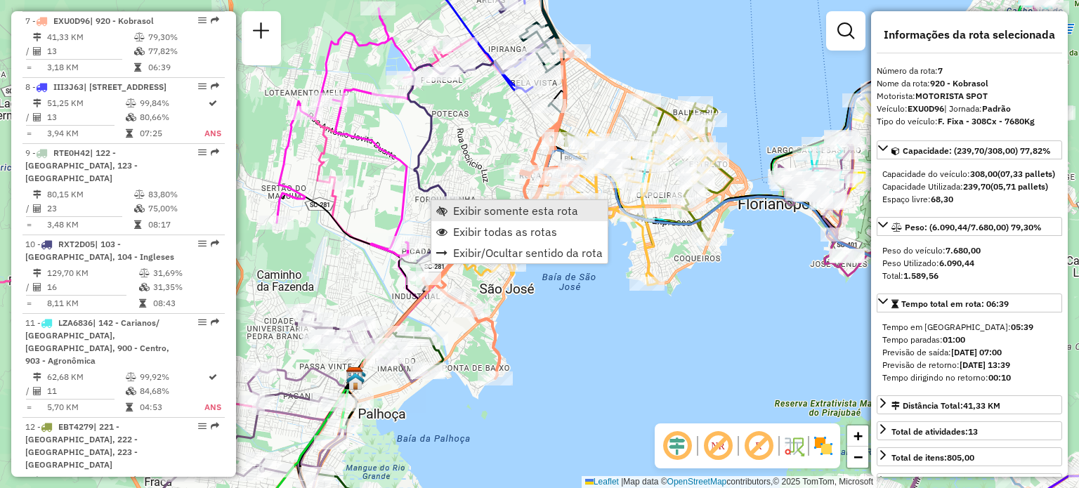
click at [438, 204] on link "Exibir somente esta rota" at bounding box center [519, 210] width 176 height 21
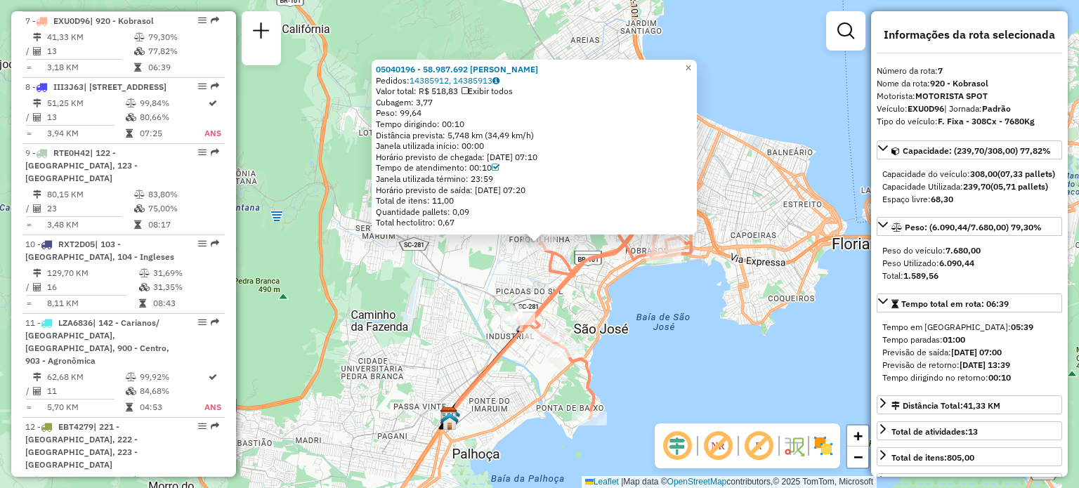
click at [822, 374] on div "Rota 7 - Placa EXU0D96 05040196 - 58.987.692 GABRIEL BITTENCOURT MACHADO 050401…" at bounding box center [539, 244] width 1079 height 488
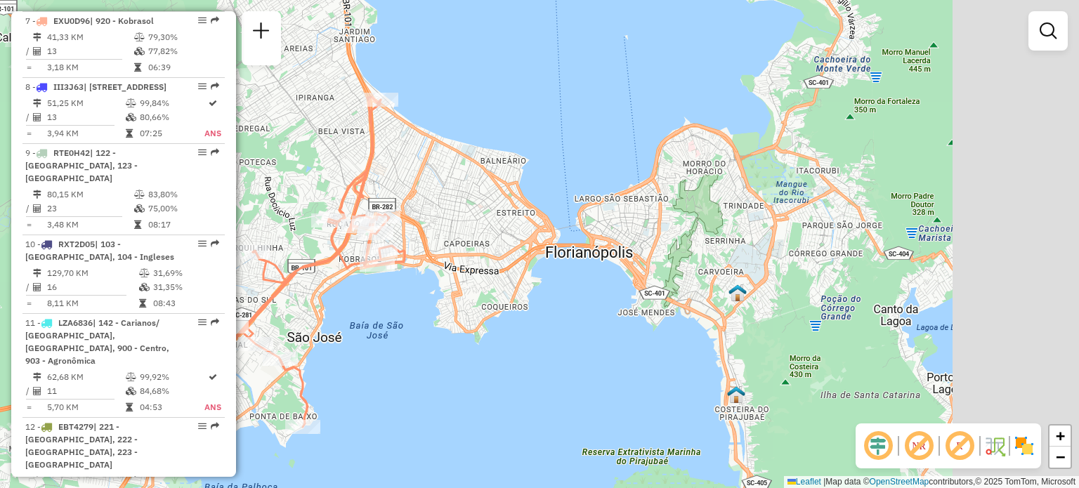
drag, startPoint x: 870, startPoint y: 260, endPoint x: 556, endPoint y: 266, distance: 313.9
click at [556, 266] on div "Janela de atendimento Grade de atendimento Capacidade Transportadoras Veículos …" at bounding box center [539, 244] width 1079 height 488
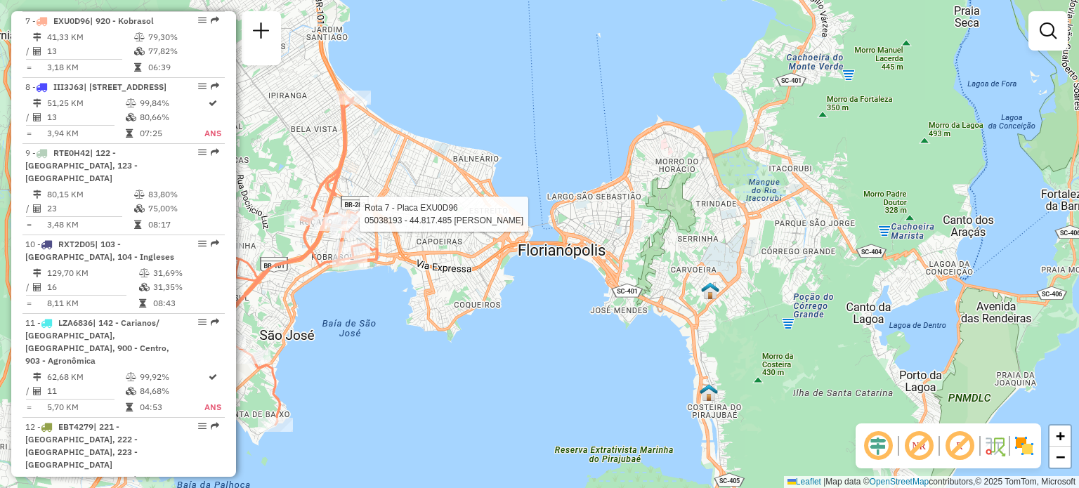
select select "**********"
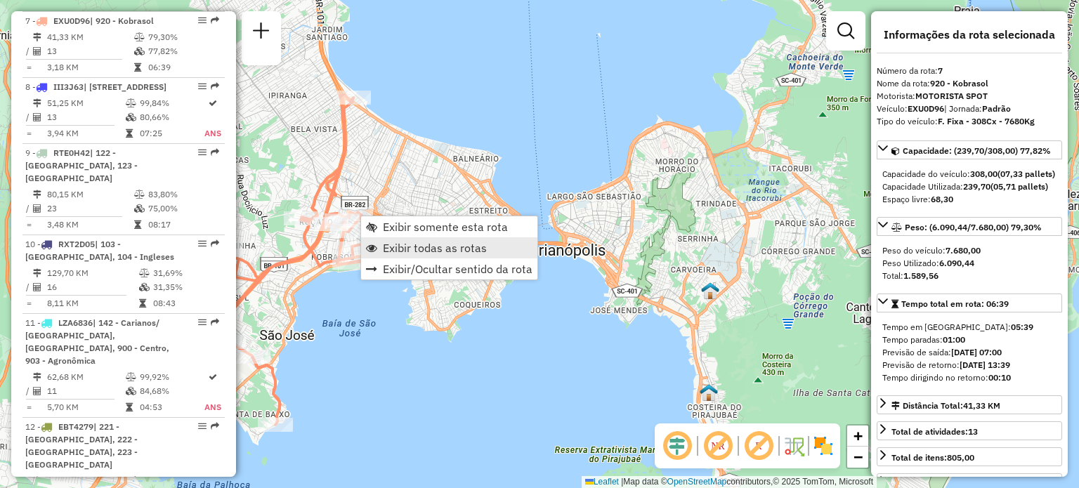
click at [383, 251] on span "Exibir todas as rotas" at bounding box center [435, 247] width 104 height 11
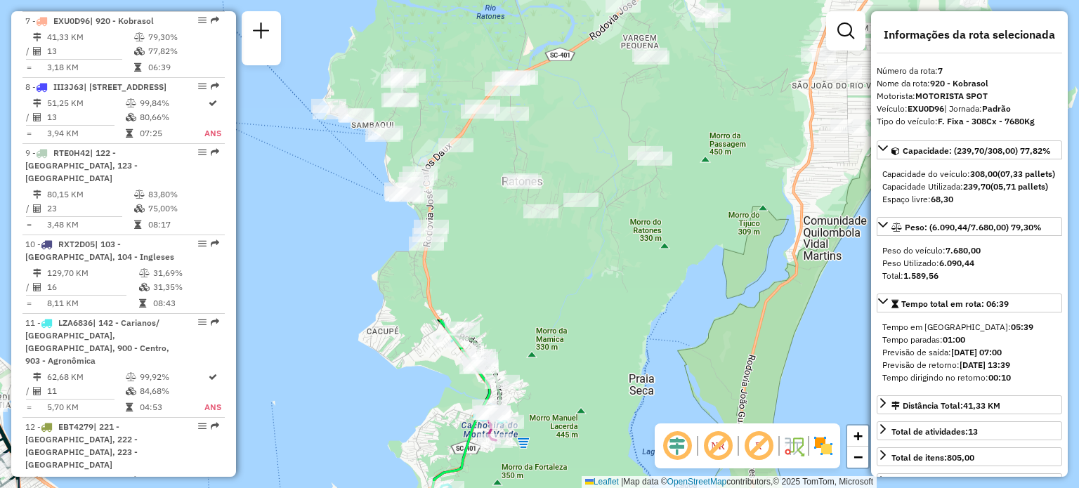
drag, startPoint x: 666, startPoint y: 84, endPoint x: 341, endPoint y: 452, distance: 491.5
click at [341, 452] on div "Janela de atendimento Grade de atendimento Capacidade Transportadoras Veículos …" at bounding box center [539, 244] width 1079 height 488
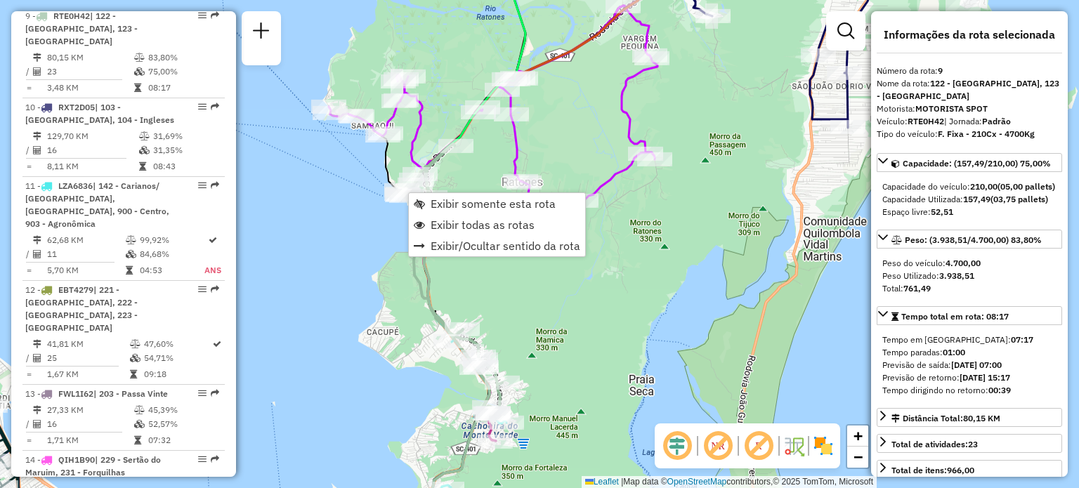
scroll to position [1185, 0]
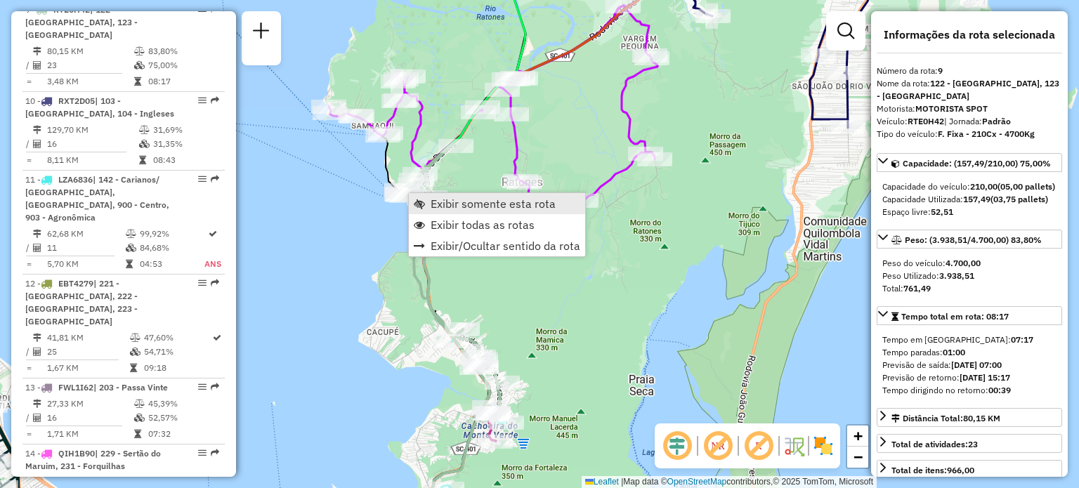
click at [419, 198] on span "Exibir somente esta rota" at bounding box center [419, 203] width 11 height 11
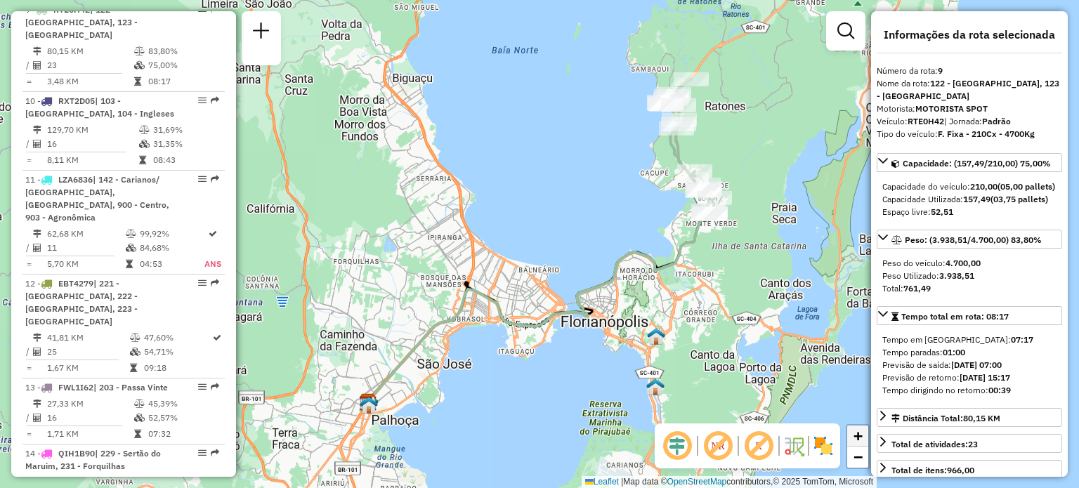
click at [857, 431] on span "+" at bounding box center [857, 436] width 9 height 18
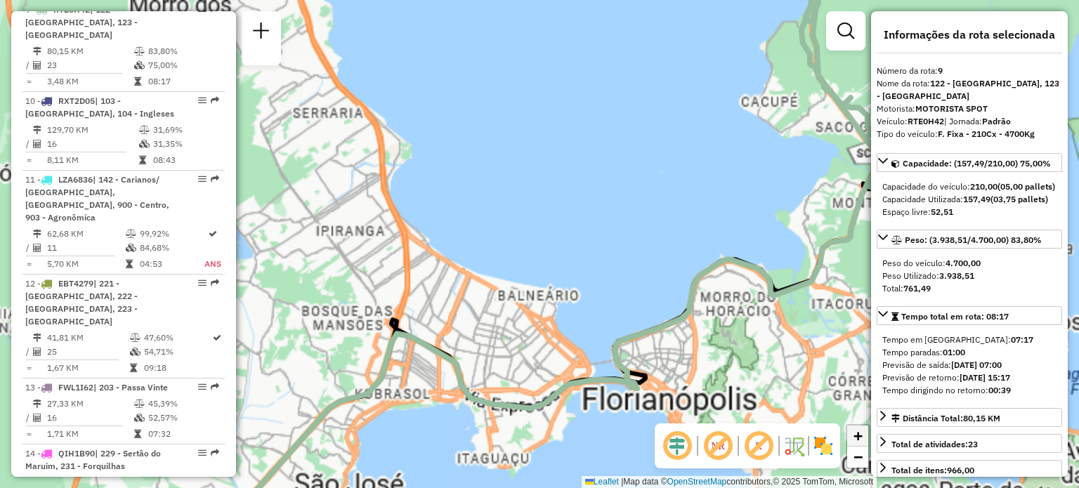
click at [857, 431] on span "+" at bounding box center [857, 436] width 9 height 18
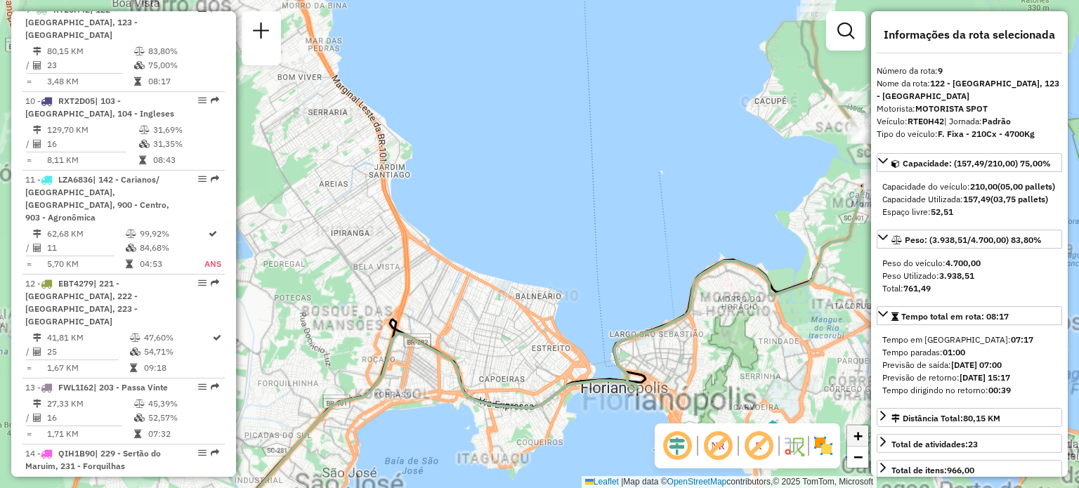
click at [857, 431] on span "+" at bounding box center [857, 436] width 9 height 18
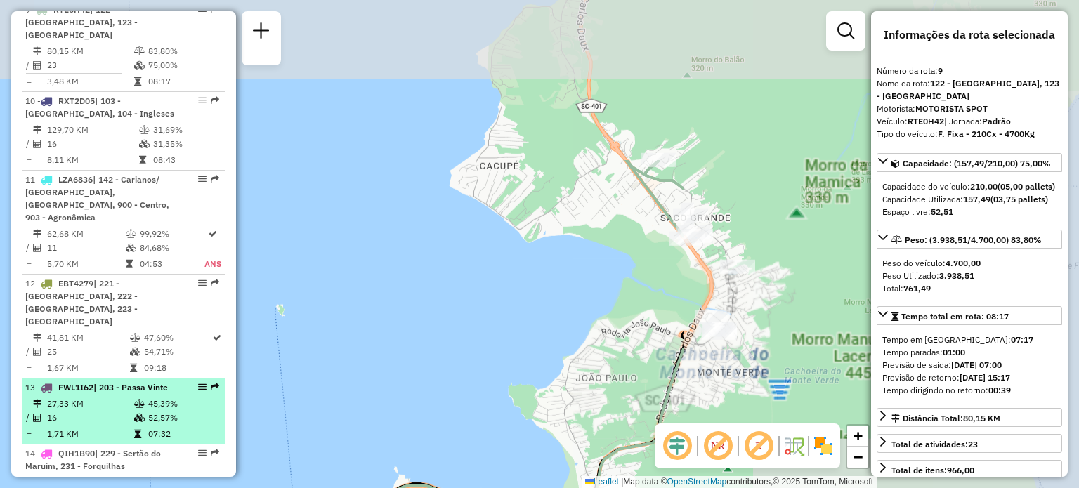
drag, startPoint x: 750, startPoint y: 144, endPoint x: 211, endPoint y: 356, distance: 578.8
click at [211, 356] on hb-router-mapa "Informações da Sessão 1229537 - 14/08/2025 Criação: 13/08/2025 18:41 Depósito: …" at bounding box center [539, 244] width 1079 height 488
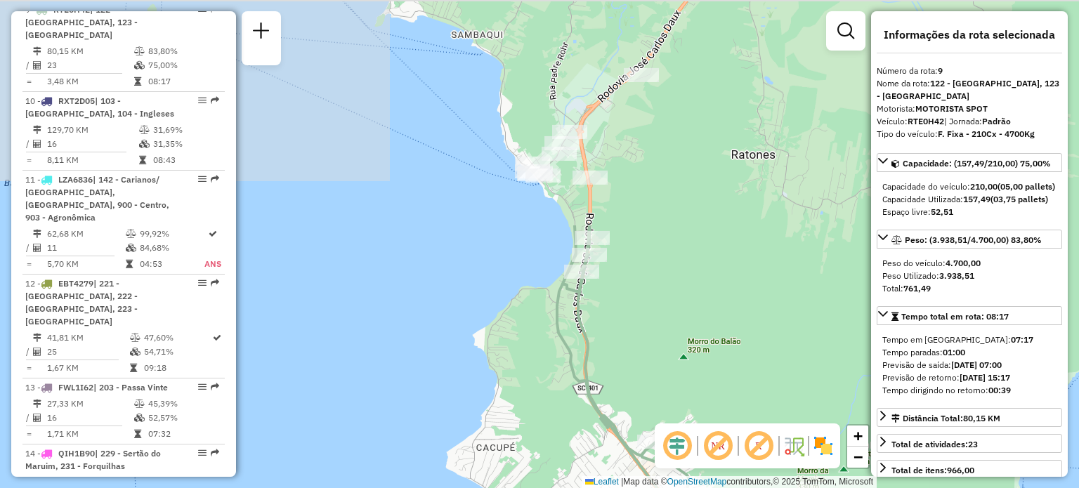
drag, startPoint x: 554, startPoint y: 147, endPoint x: 593, endPoint y: 421, distance: 276.6
click at [593, 421] on icon at bounding box center [645, 425] width 177 height 401
